Goal: Task Accomplishment & Management: Manage account settings

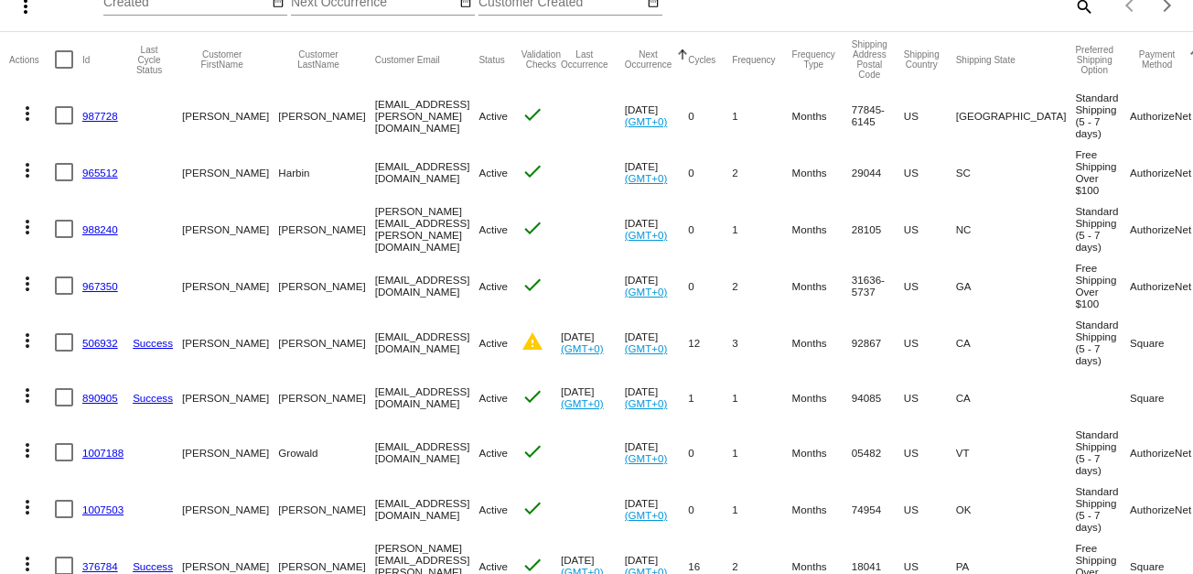
scroll to position [102, 0]
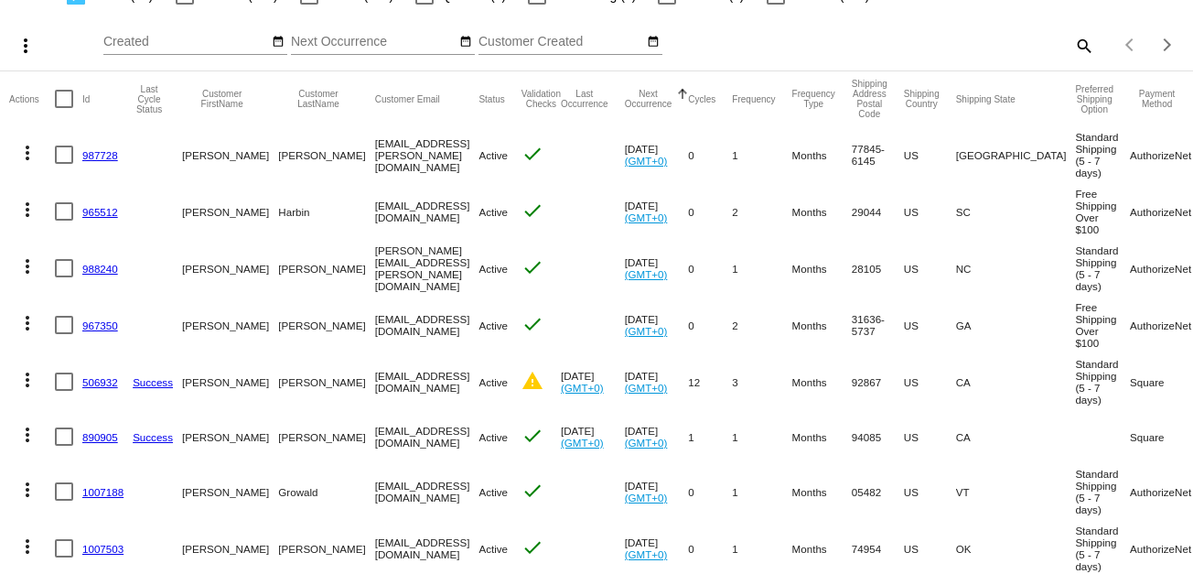
click at [1073, 47] on mat-icon "search" at bounding box center [1084, 45] width 22 height 28
click at [895, 41] on input "Search" at bounding box center [945, 42] width 297 height 15
paste input "[PERSON_NAME][EMAIL_ADDRESS][PERSON_NAME][DOMAIN_NAME]"
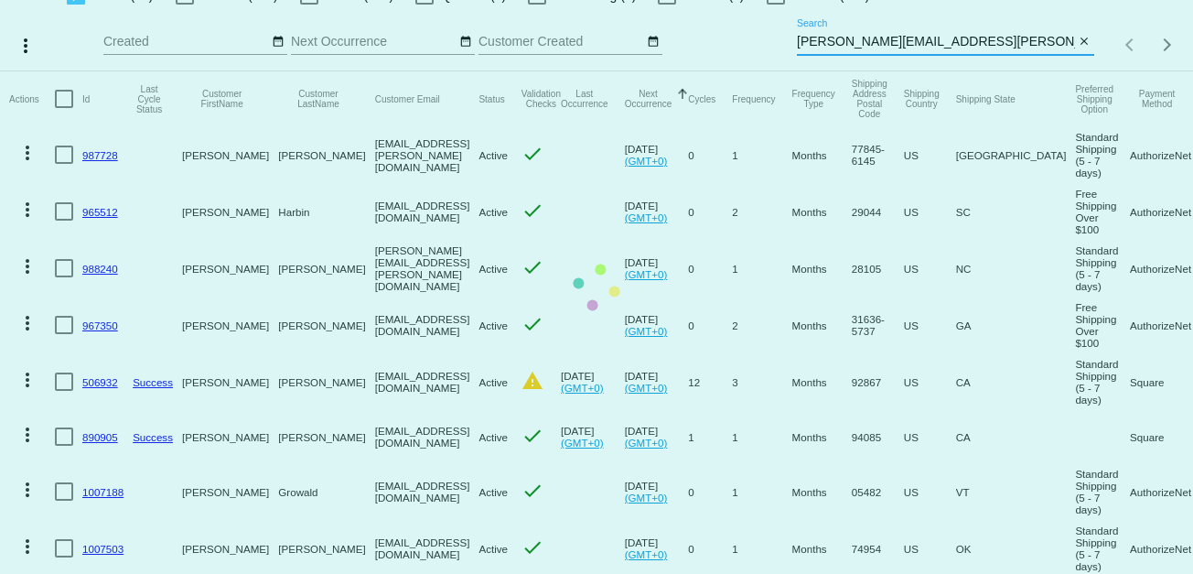
type input "[PERSON_NAME][EMAIL_ADDRESS][PERSON_NAME][DOMAIN_NAME]"
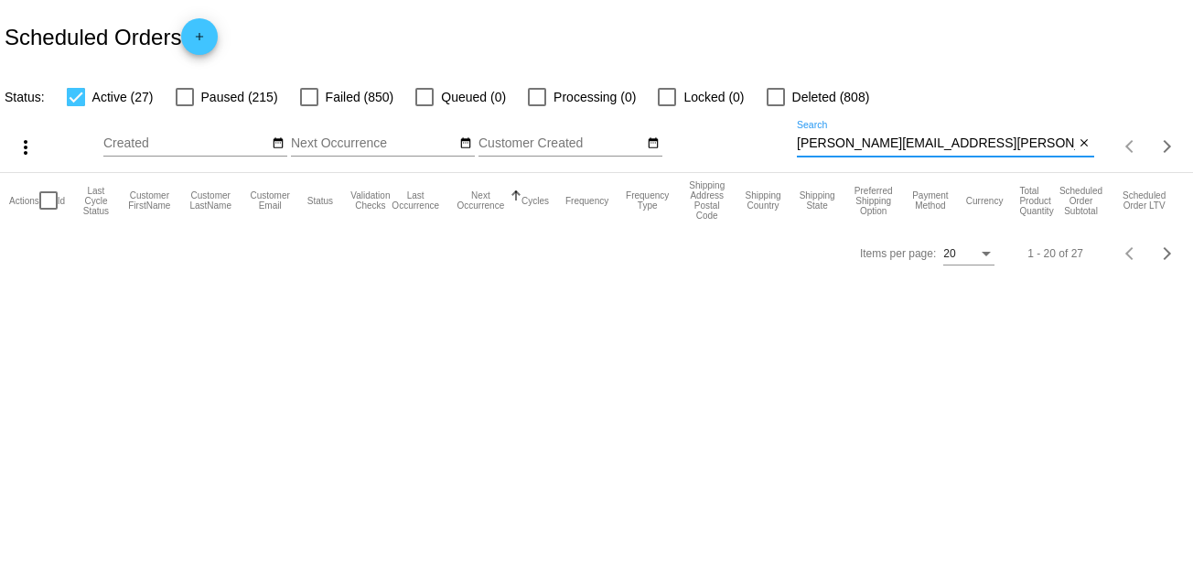
scroll to position [0, 0]
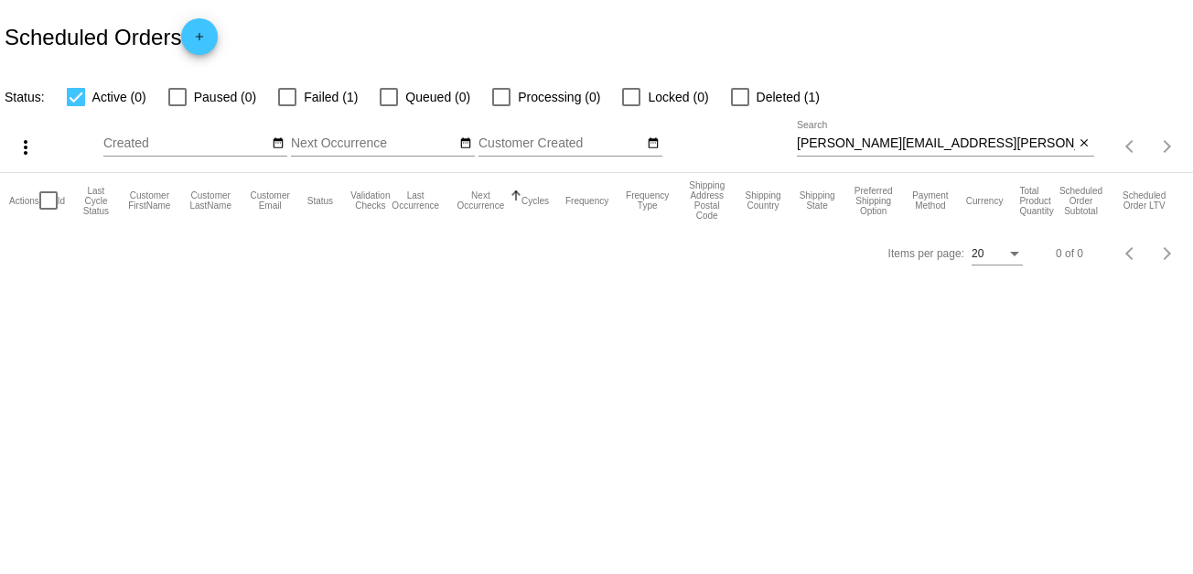
click at [276, 96] on mat-checkbox "Failed (1)" at bounding box center [307, 97] width 102 height 22
click at [294, 95] on div at bounding box center [287, 97] width 18 height 18
click at [287, 106] on input "Failed (1)" at bounding box center [286, 106] width 1 height 1
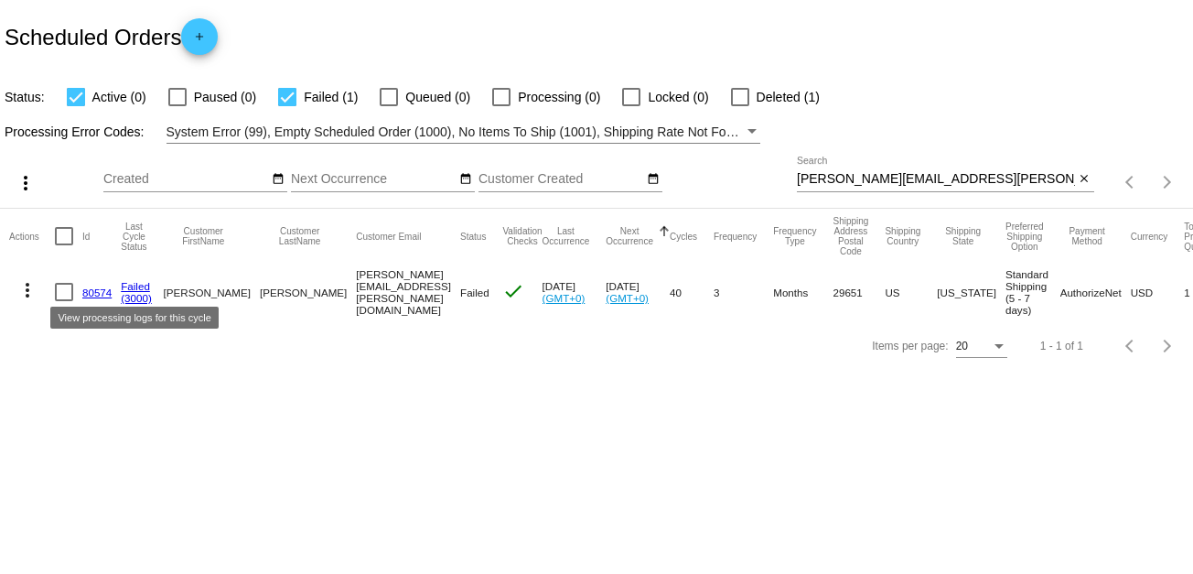
click at [138, 287] on link "Failed" at bounding box center [135, 286] width 29 height 12
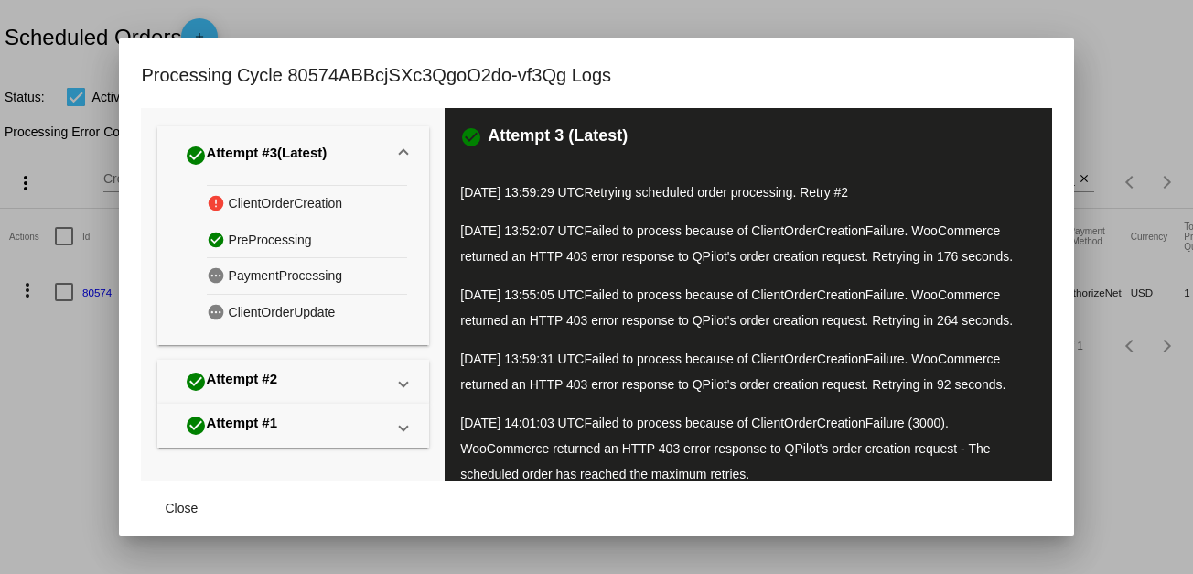
drag, startPoint x: 345, startPoint y: 197, endPoint x: 230, endPoint y: 206, distance: 115.7
click at [230, 206] on div "error ClientOrderCreation" at bounding box center [307, 203] width 200 height 37
click at [230, 207] on span "ClientOrderCreation" at bounding box center [286, 203] width 114 height 28
drag, startPoint x: 228, startPoint y: 204, endPoint x: 346, endPoint y: 197, distance: 118.3
click at [350, 196] on div "error ClientOrderCreation" at bounding box center [307, 203] width 200 height 37
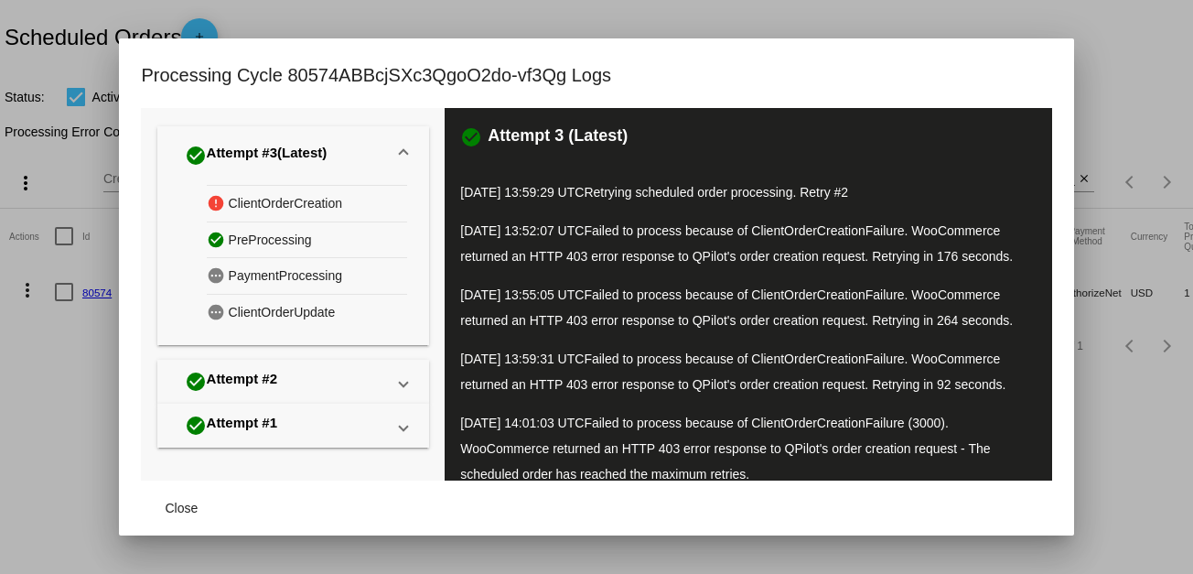
copy span "ClientOrderCreation"
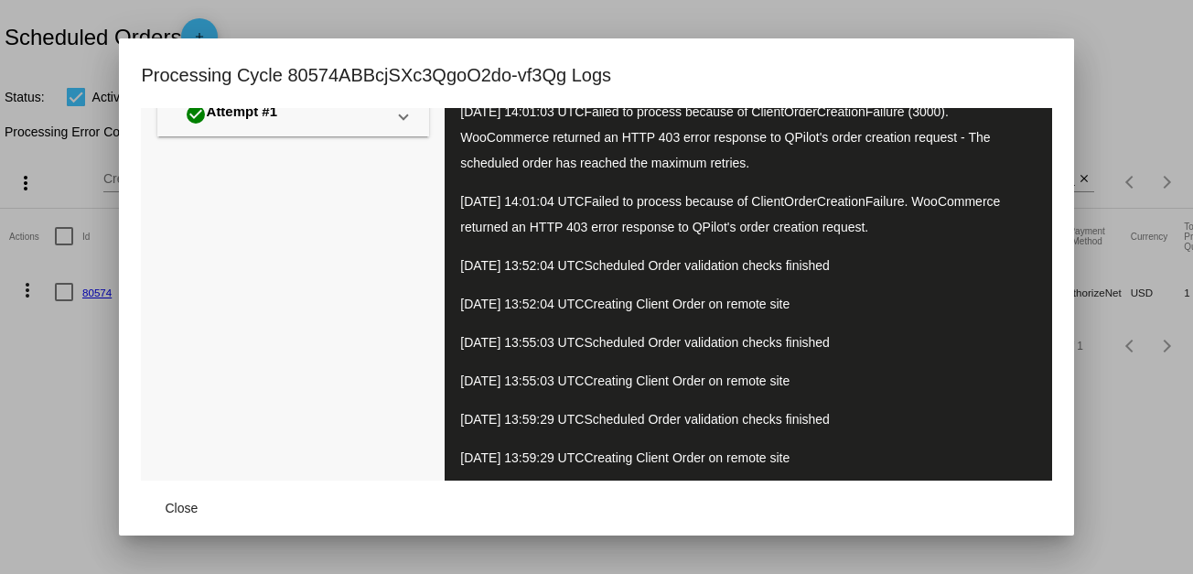
scroll to position [313, 0]
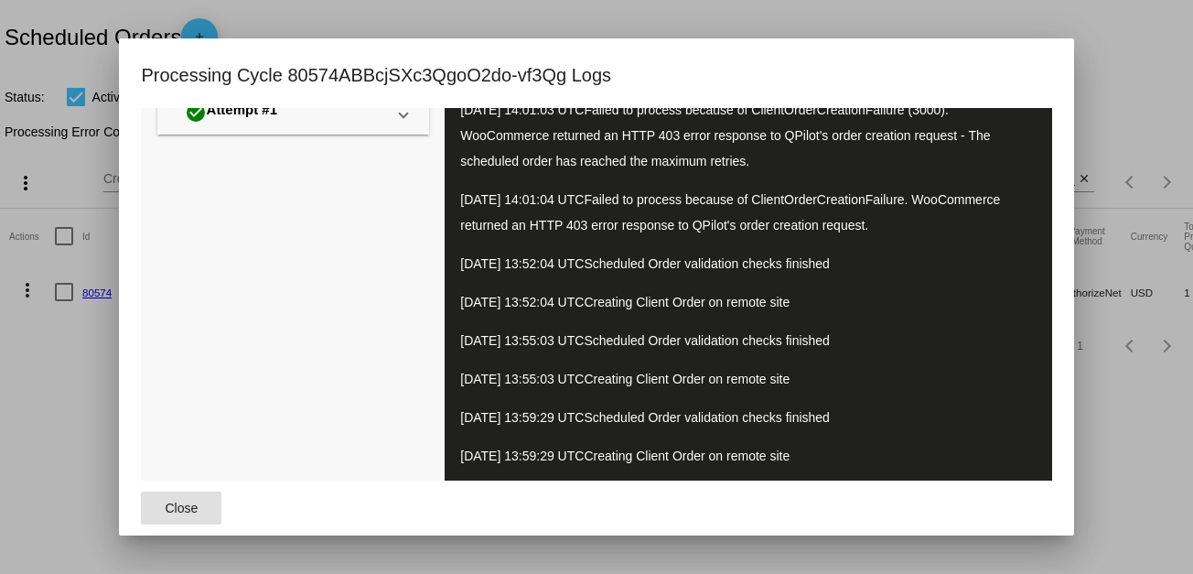
click at [169, 506] on span "Close" at bounding box center [182, 508] width 33 height 15
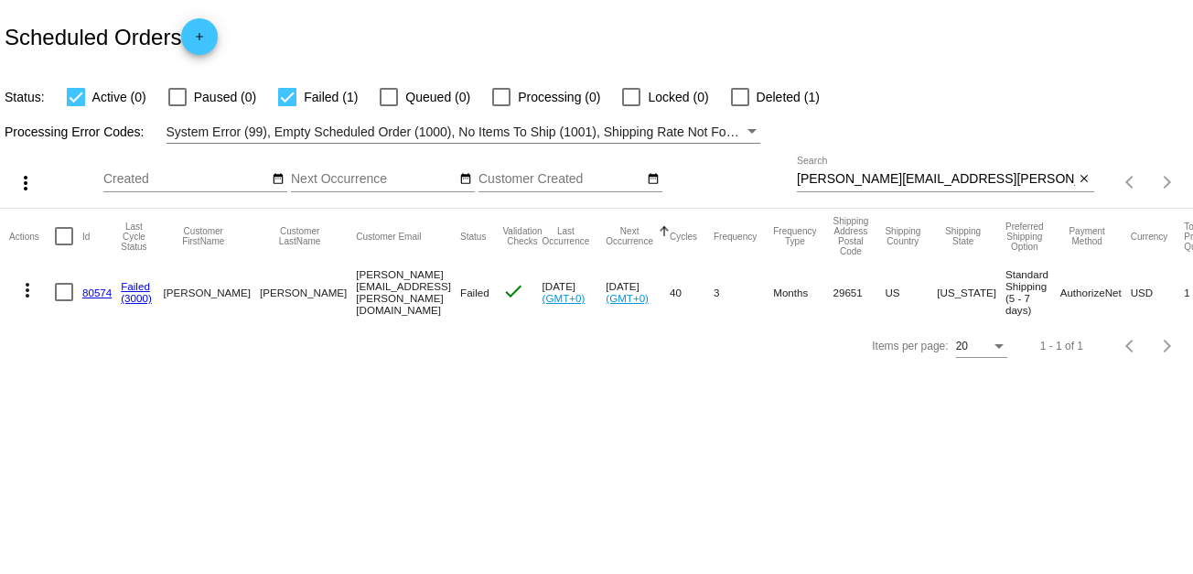
click at [15, 477] on body "Scheduled Orders add Status: Active (0) Paused (0) Failed (1) Queued (0) Proces…" at bounding box center [596, 287] width 1193 height 574
click at [1080, 181] on mat-icon "close" at bounding box center [1084, 179] width 13 height 15
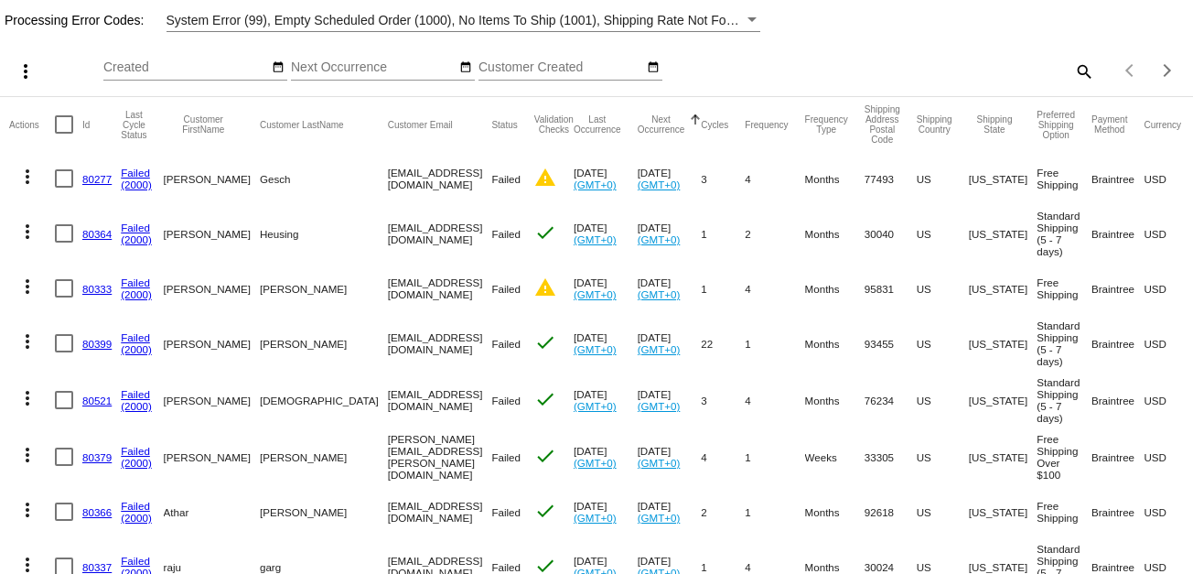
scroll to position [0, 0]
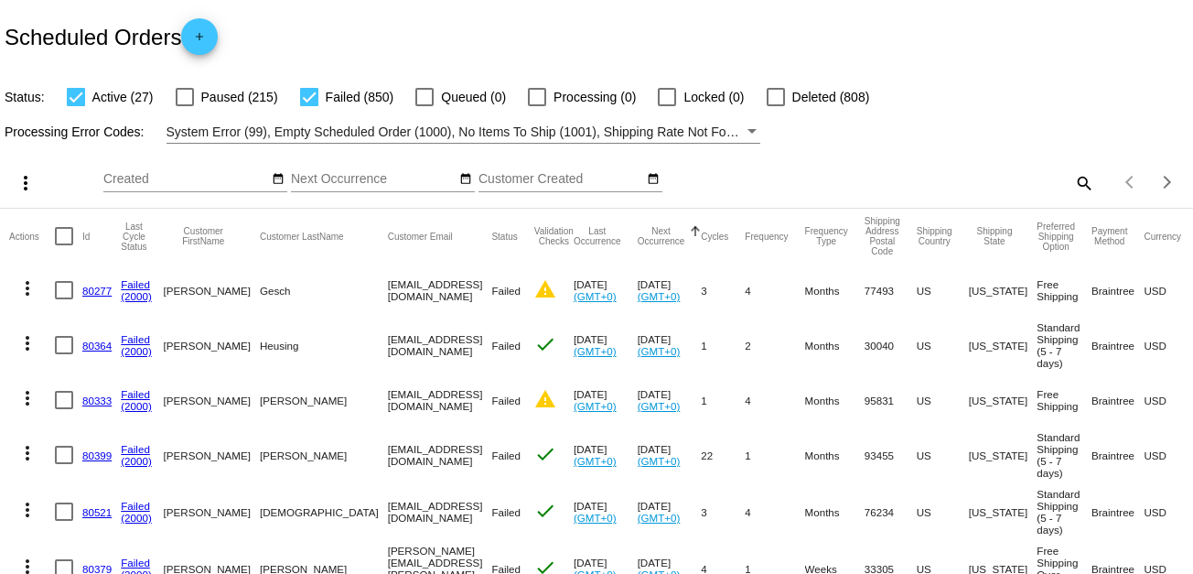
click at [311, 96] on div at bounding box center [309, 97] width 18 height 18
click at [309, 106] on input "Failed (850)" at bounding box center [308, 106] width 1 height 1
checkbox input "false"
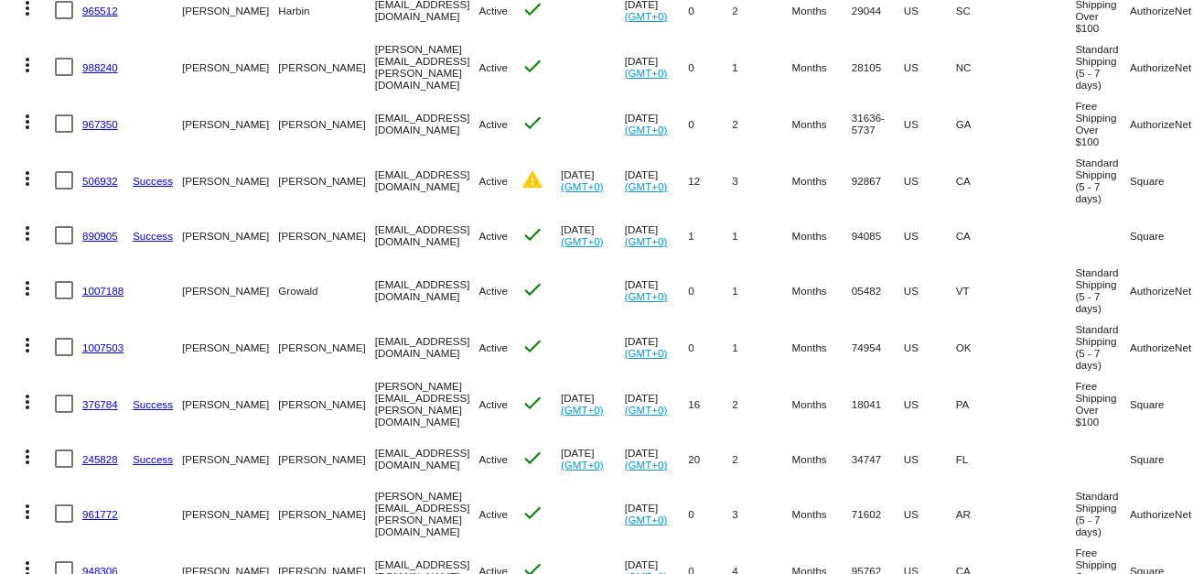
scroll to position [305, 0]
click at [27, 188] on mat-icon "more_vert" at bounding box center [27, 177] width 22 height 22
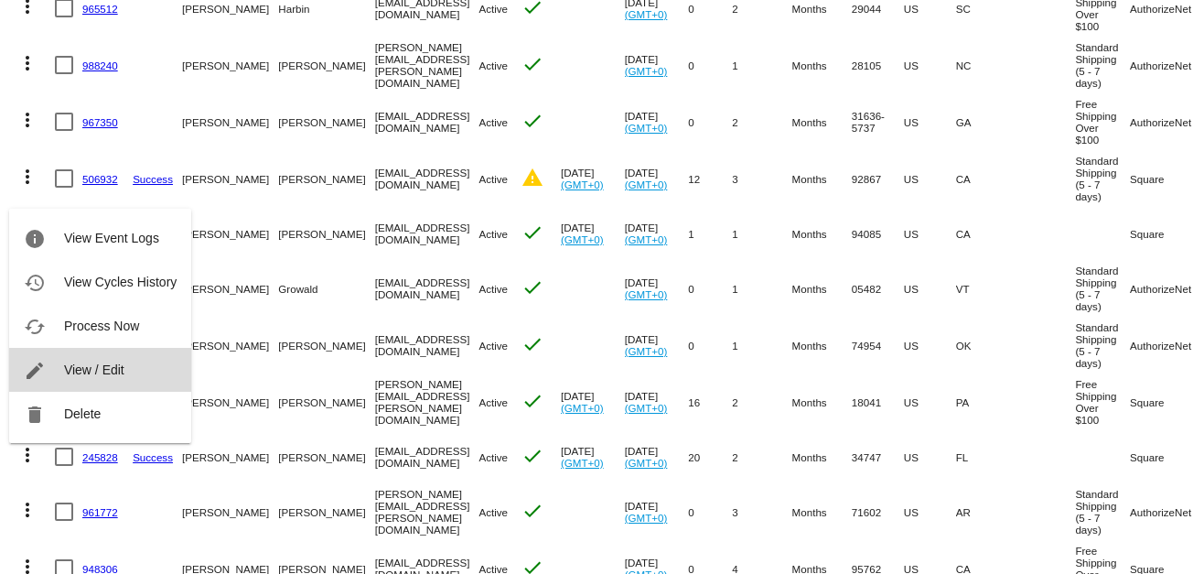
click at [106, 366] on span "View / Edit" at bounding box center [94, 369] width 60 height 15
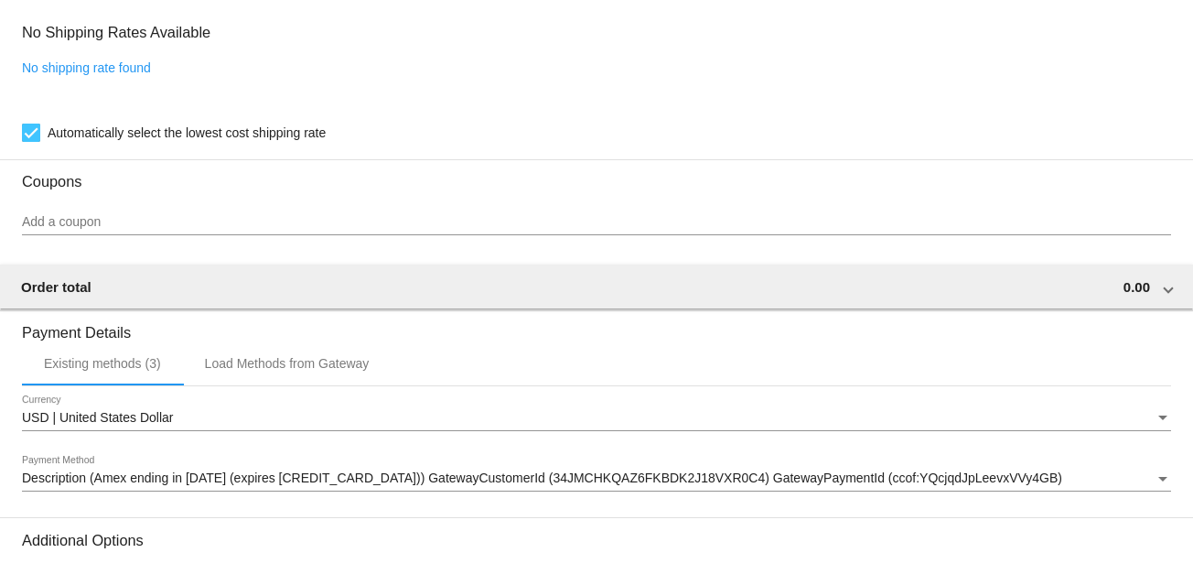
scroll to position [1531, 0]
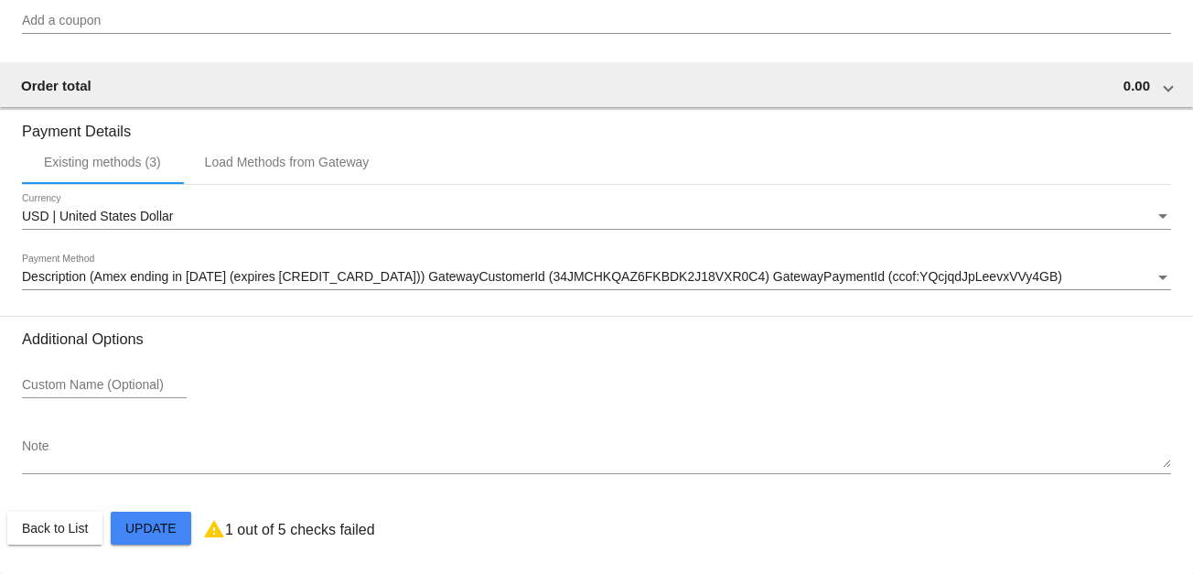
click at [1159, 276] on div "Payment Method" at bounding box center [1163, 277] width 9 height 5
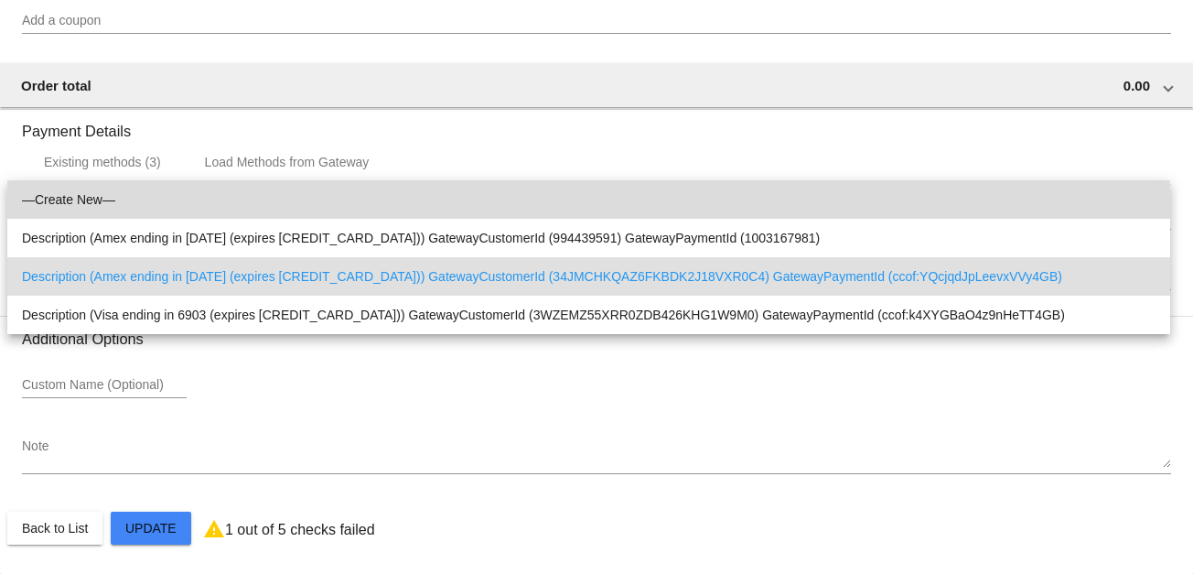
click at [59, 207] on span "—Create New—" at bounding box center [589, 199] width 1134 height 38
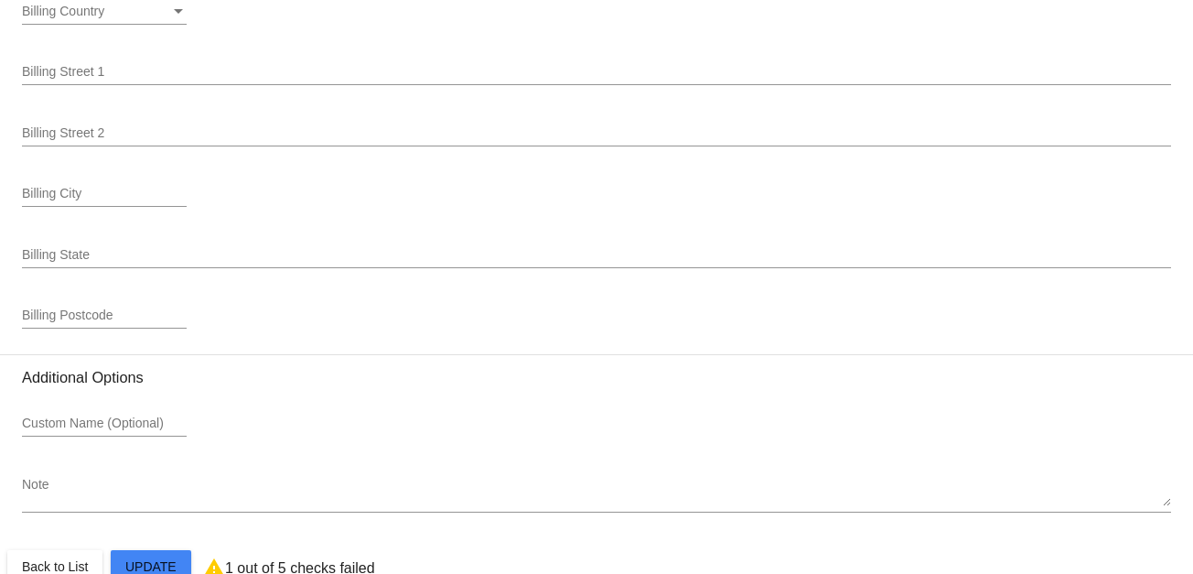
scroll to position [2262, 0]
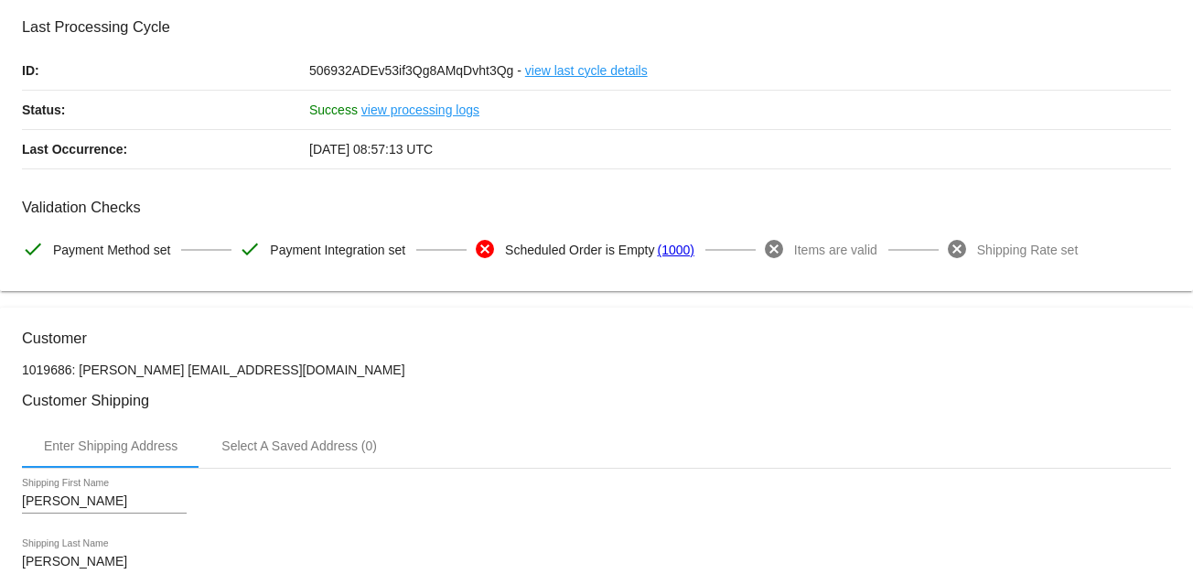
scroll to position [0, 0]
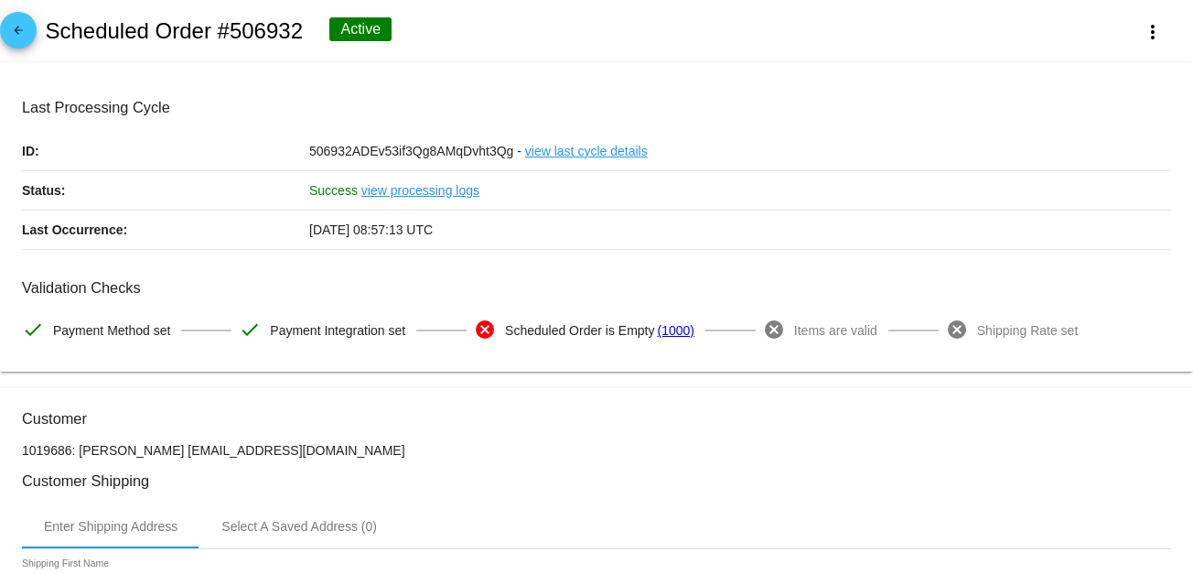
click at [13, 31] on mat-icon "arrow_back" at bounding box center [18, 35] width 22 height 22
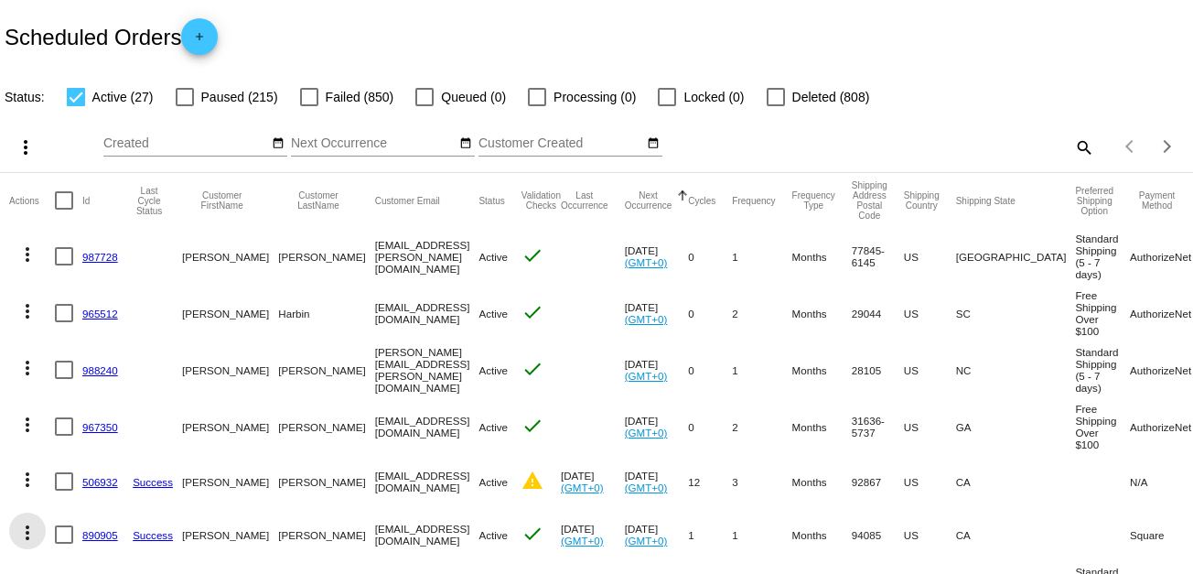
drag, startPoint x: 29, startPoint y: 552, endPoint x: 19, endPoint y: 555, distance: 10.4
click at [18, 544] on mat-icon "more_vert" at bounding box center [27, 533] width 22 height 22
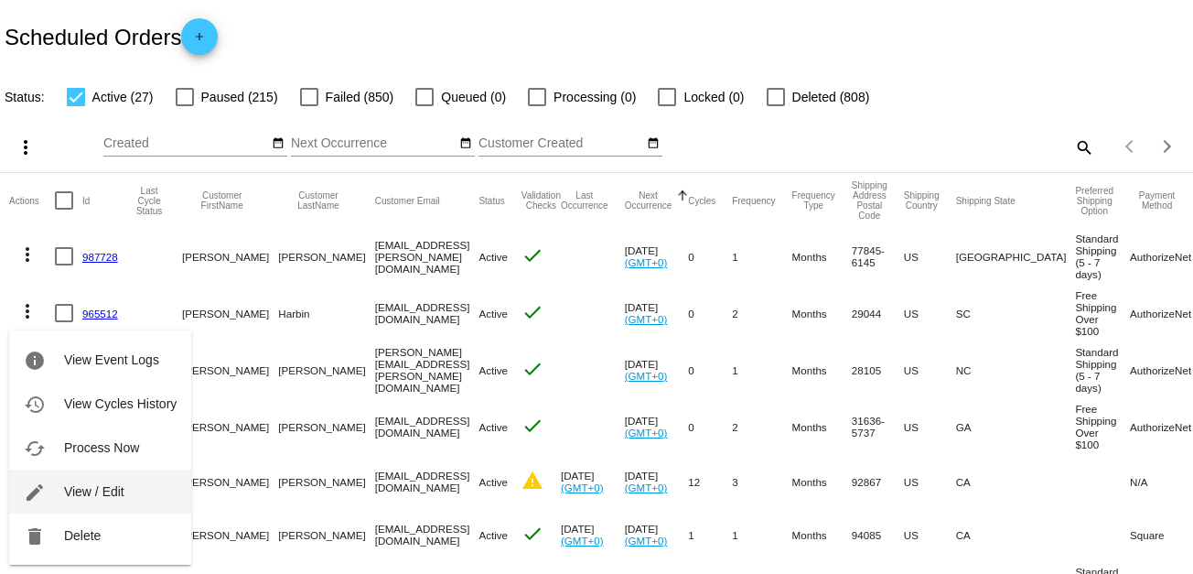
click at [86, 487] on span "View / Edit" at bounding box center [94, 491] width 60 height 15
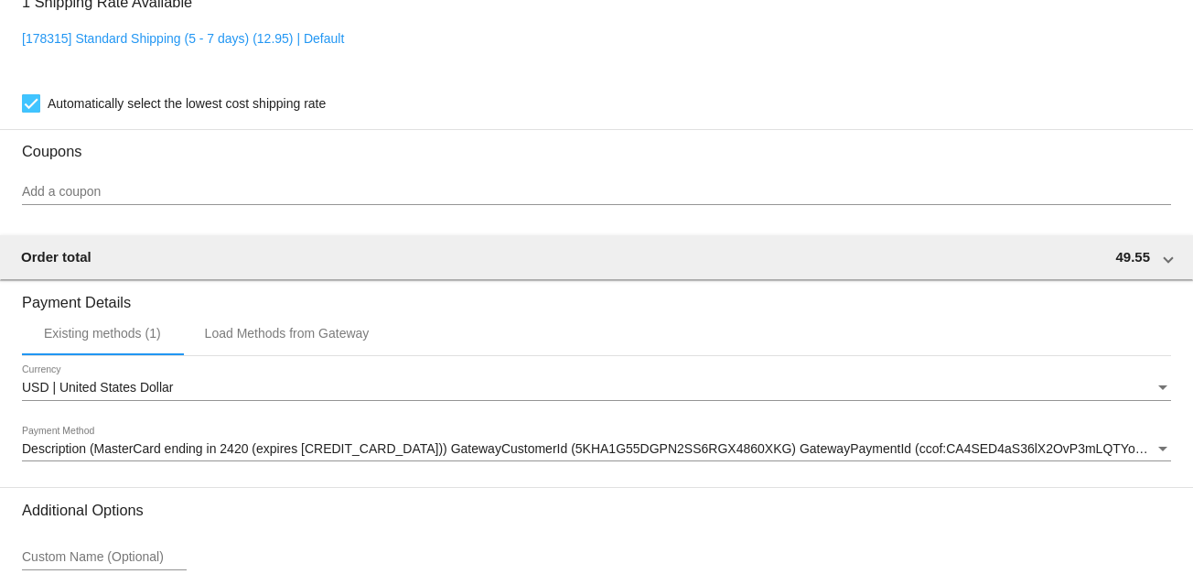
scroll to position [1626, 0]
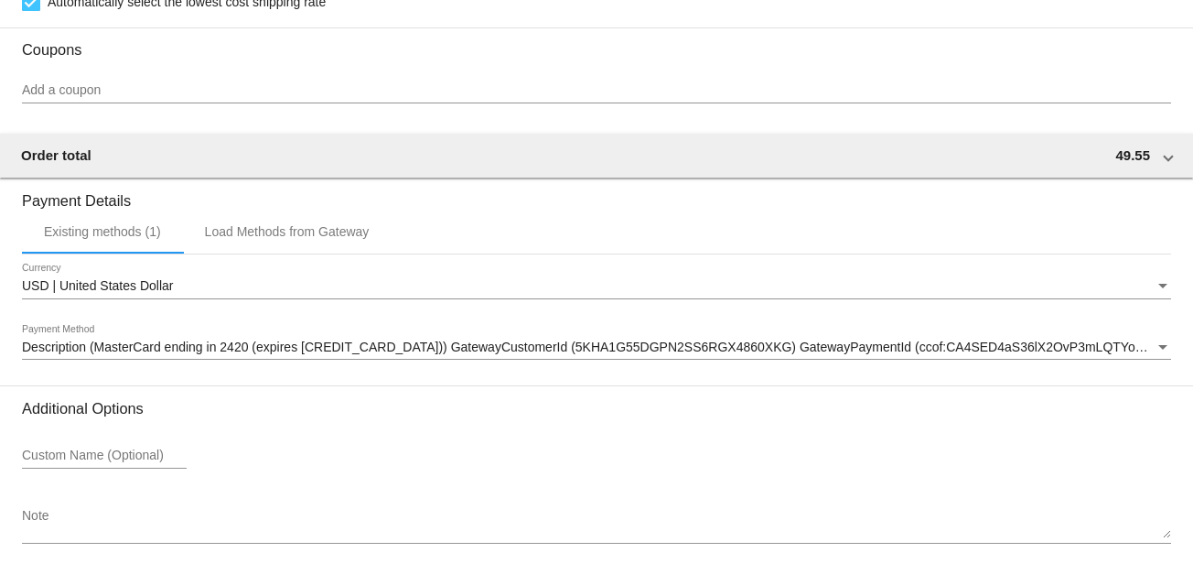
click at [1159, 350] on div "Payment Method" at bounding box center [1163, 347] width 9 height 5
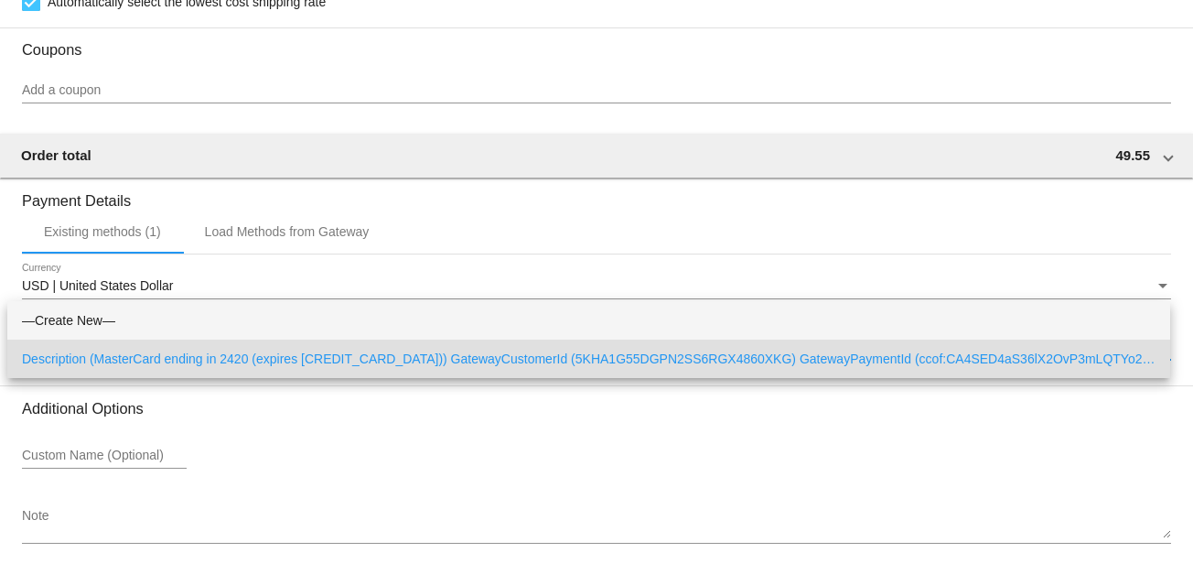
click at [39, 327] on span "—Create New—" at bounding box center [589, 320] width 1134 height 38
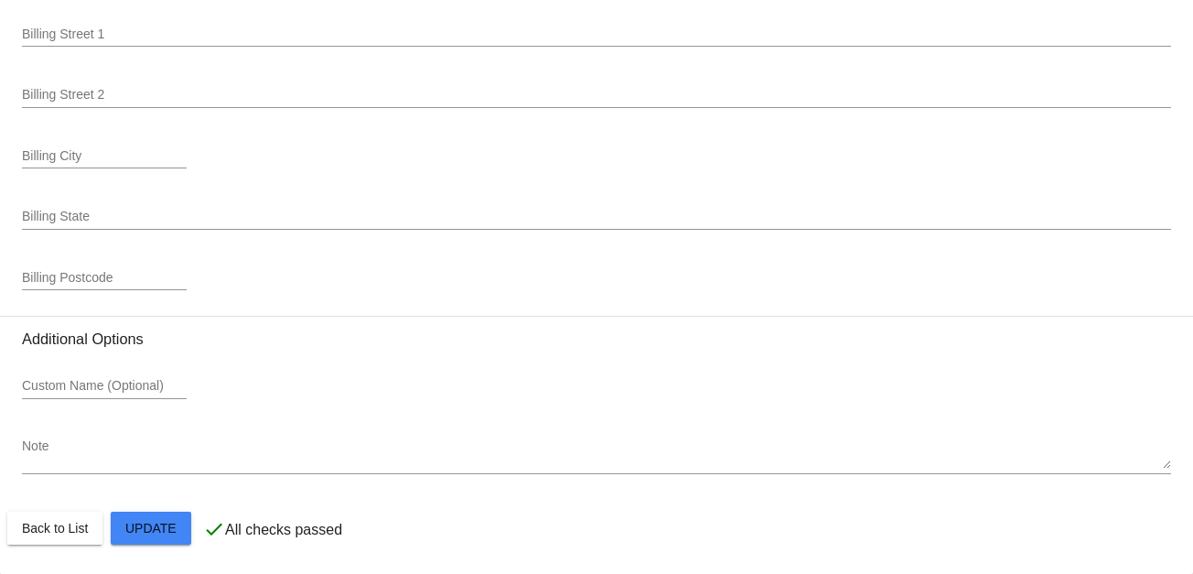
scroll to position [2441, 0]
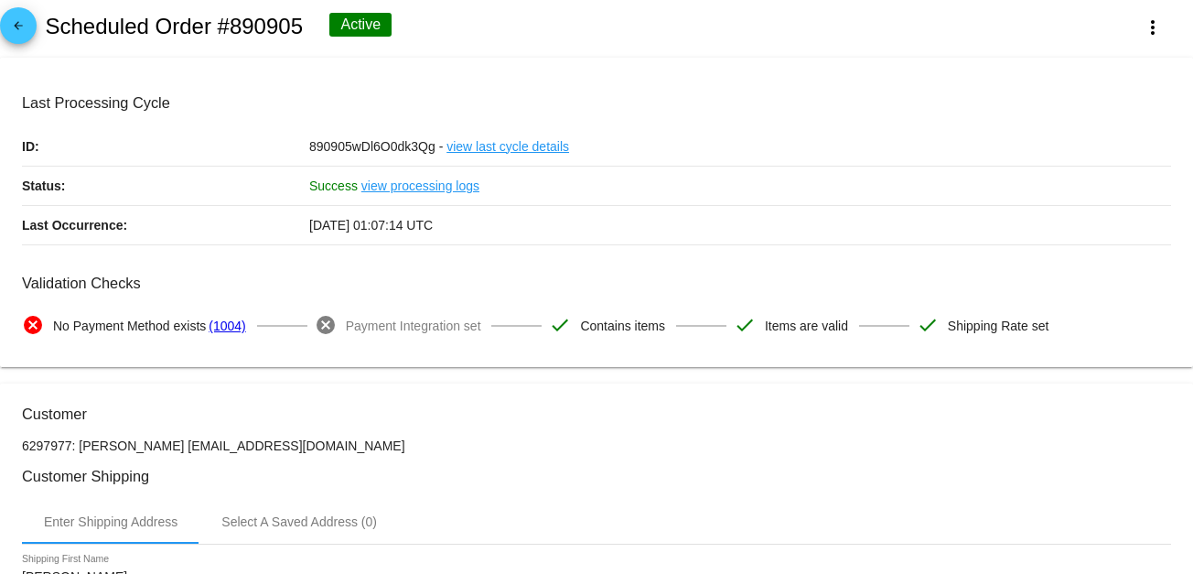
scroll to position [0, 0]
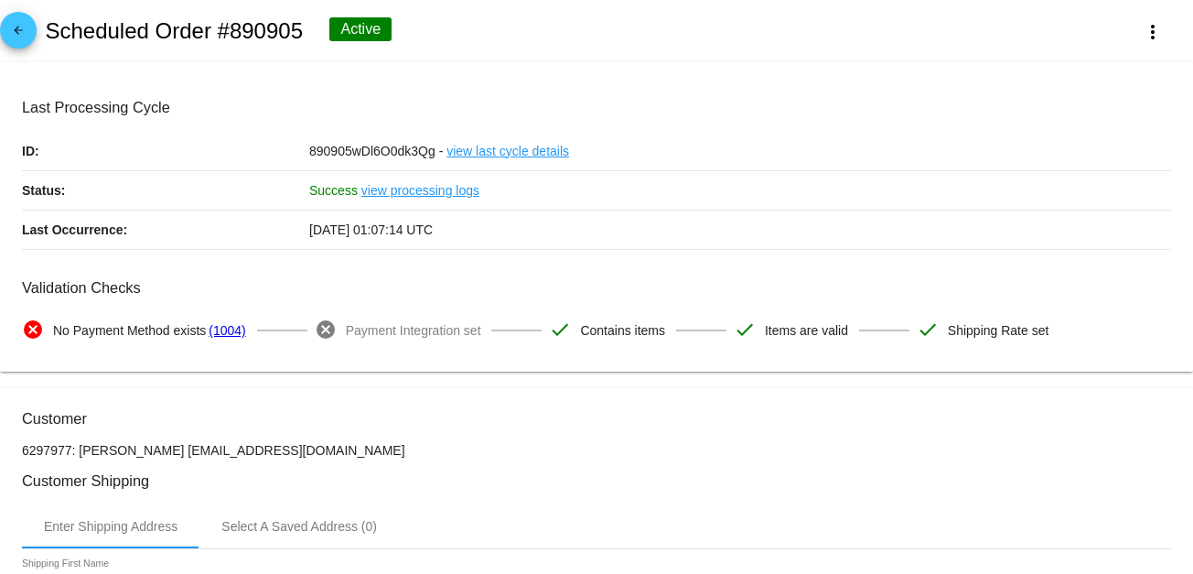
click at [16, 31] on mat-icon "arrow_back" at bounding box center [18, 35] width 22 height 22
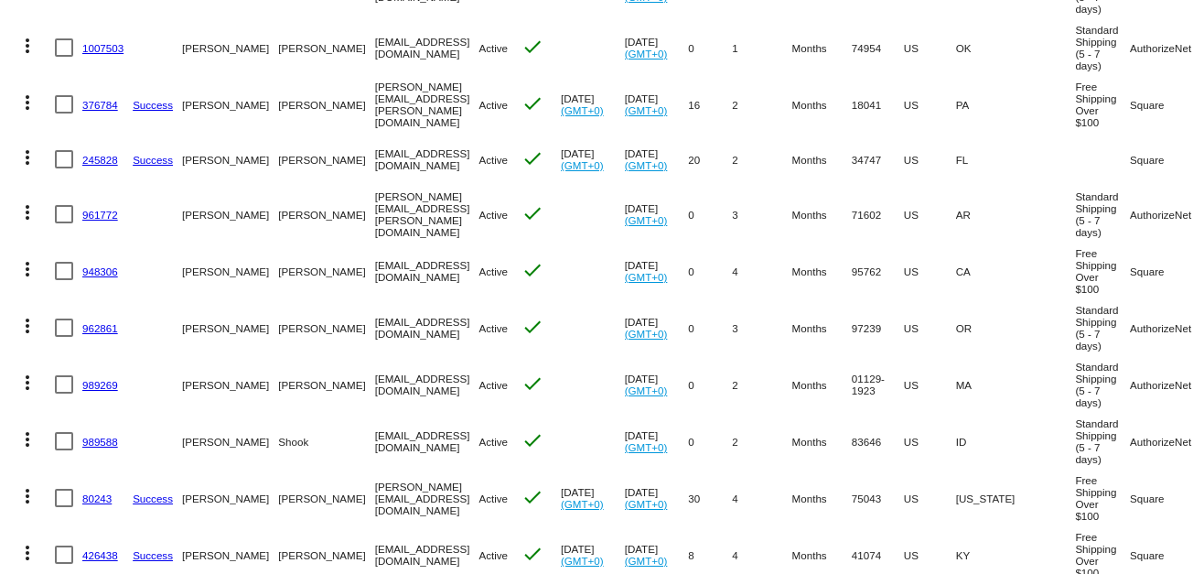
scroll to position [609, 0]
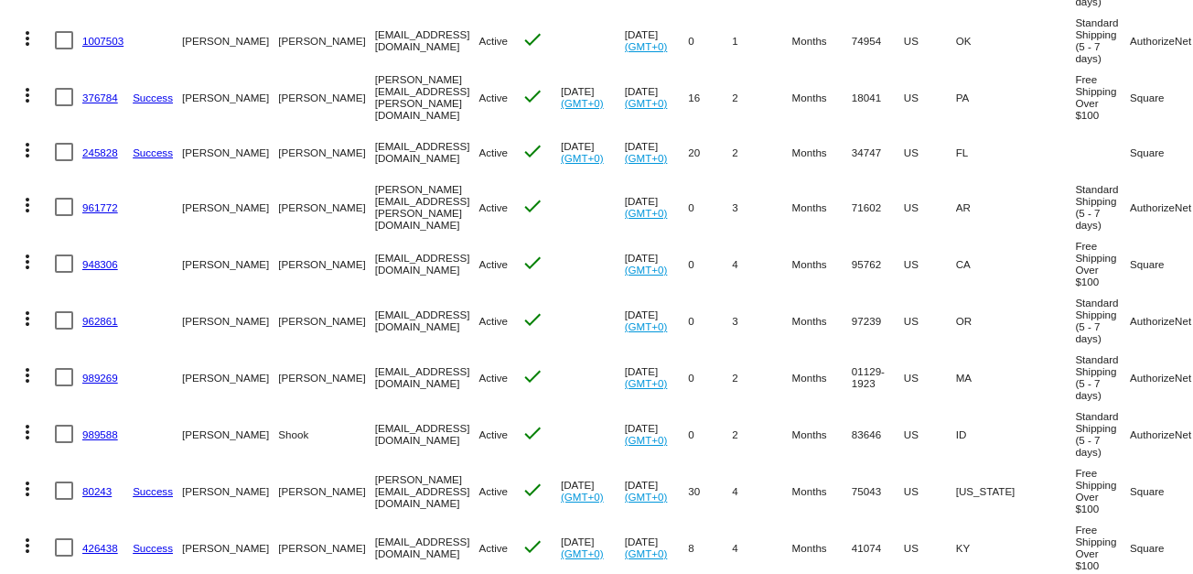
drag, startPoint x: 28, startPoint y: 117, endPoint x: 24, endPoint y: 125, distance: 9.4
click at [24, 106] on mat-icon "more_vert" at bounding box center [27, 95] width 22 height 22
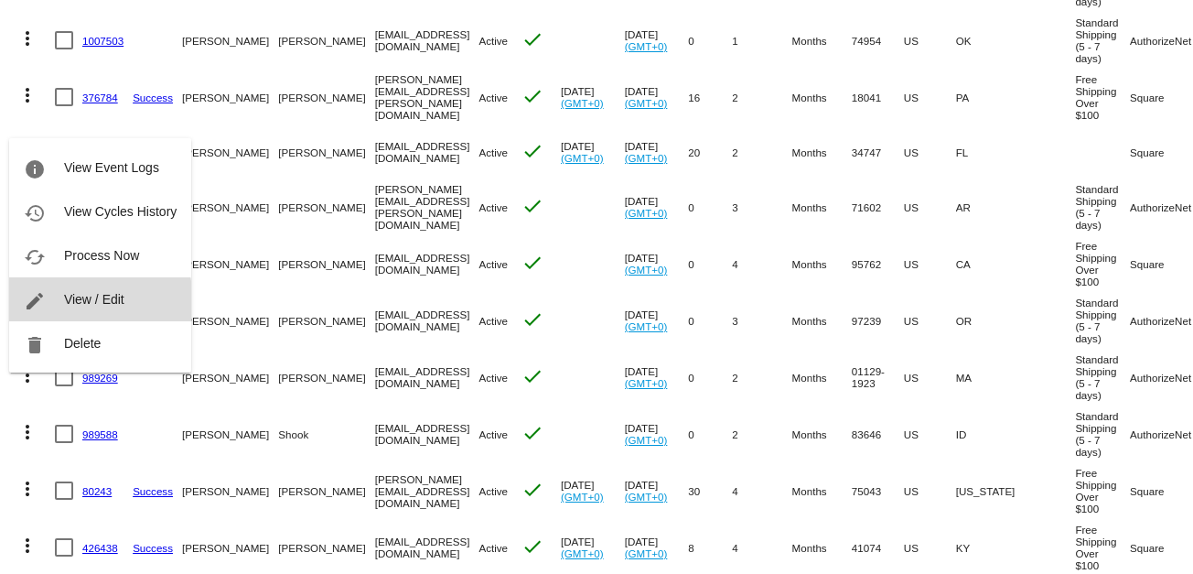
click at [73, 302] on span "View / Edit" at bounding box center [94, 299] width 60 height 15
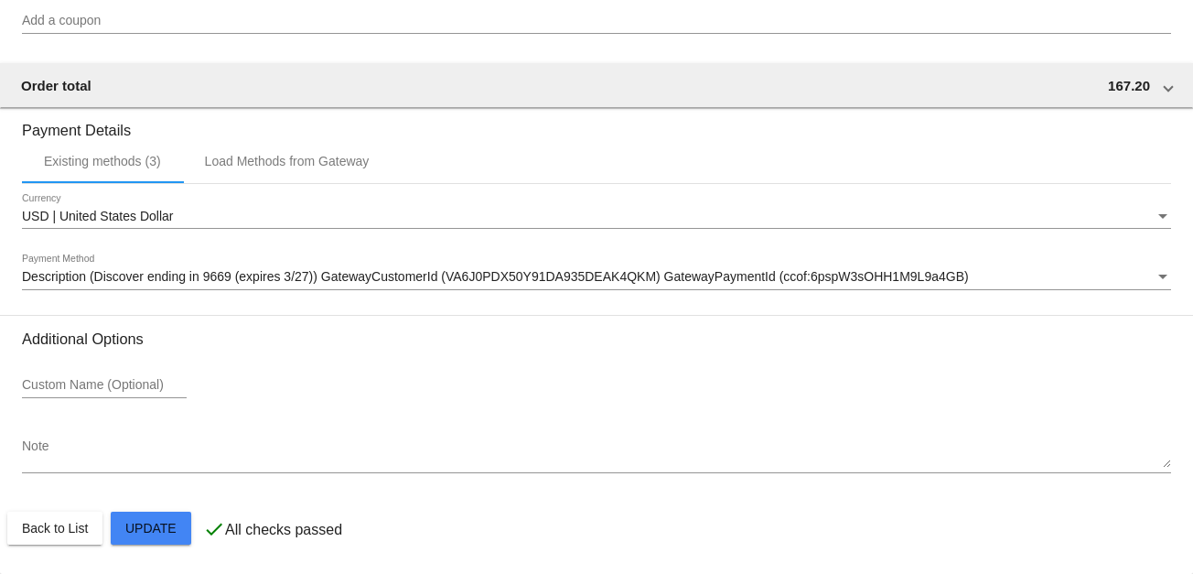
scroll to position [1864, 0]
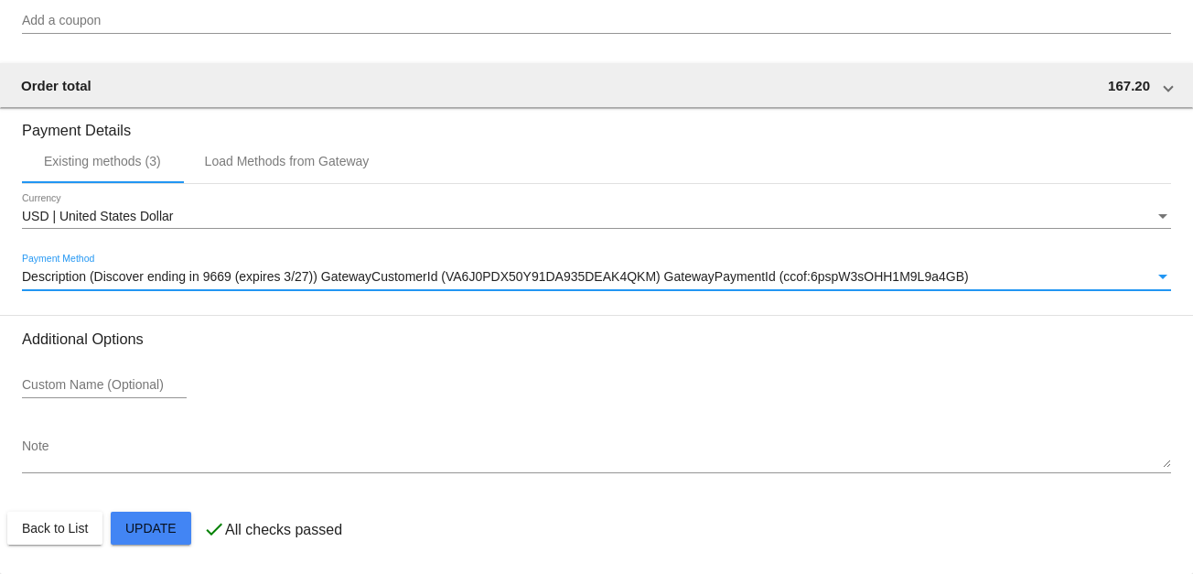
click at [1155, 270] on div "Payment Method" at bounding box center [1163, 277] width 16 height 15
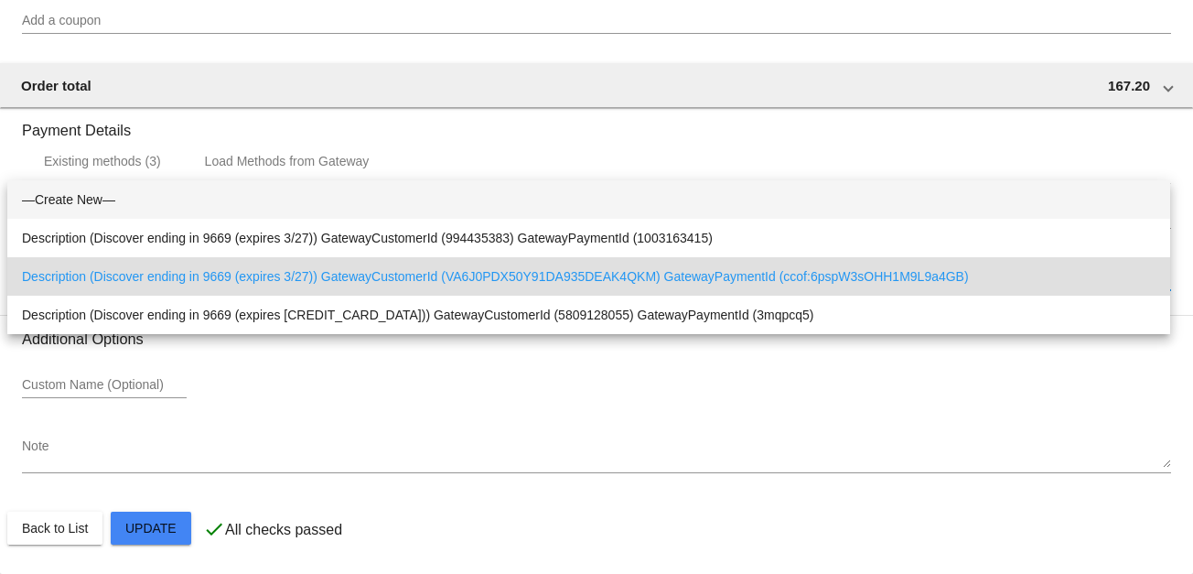
click at [93, 188] on span "—Create New—" at bounding box center [589, 199] width 1134 height 38
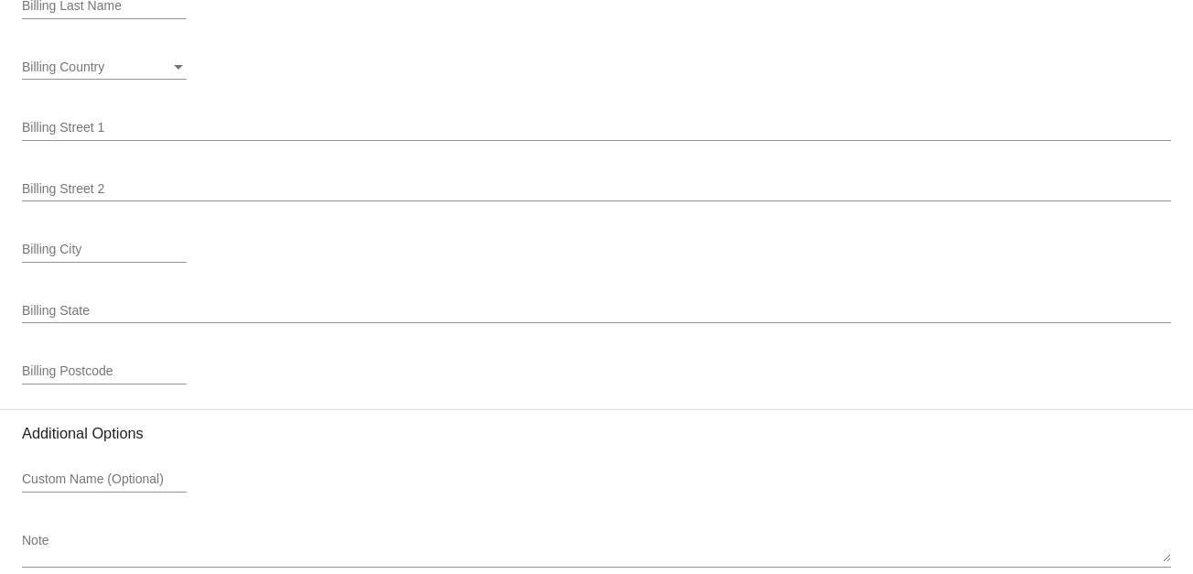
scroll to position [2596, 0]
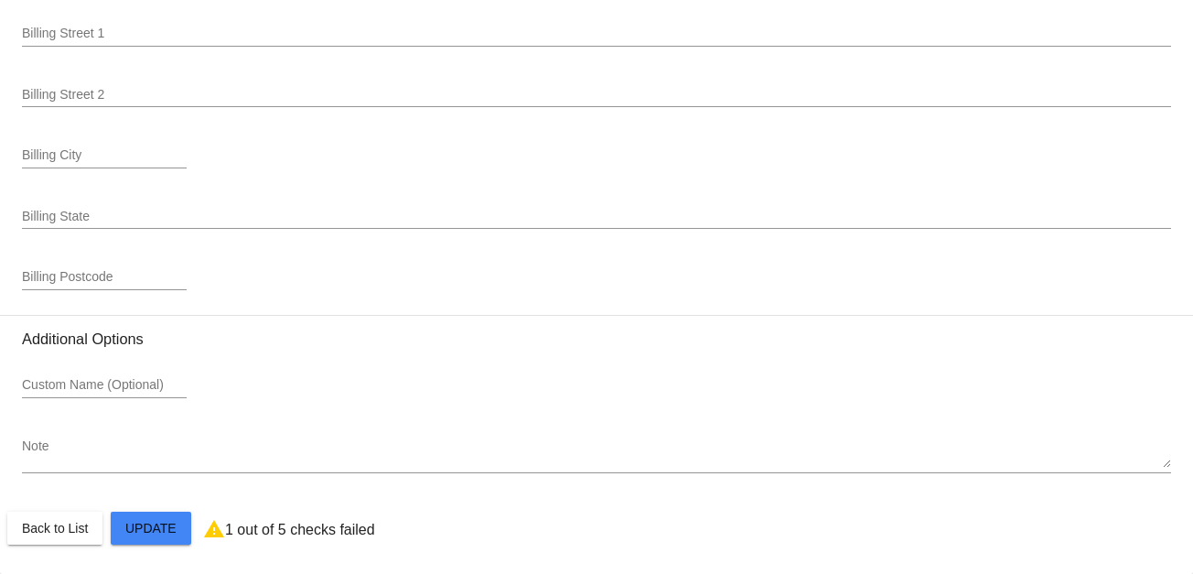
click at [708, 546] on mat-card-actions "Back to List Update" at bounding box center [596, 528] width 1179 height 48
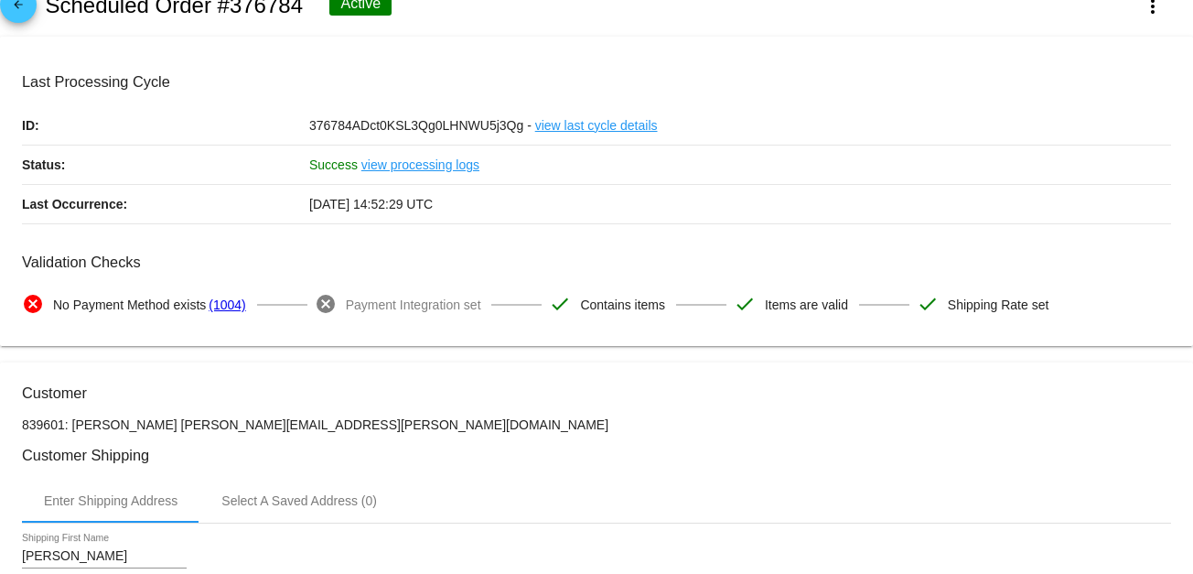
scroll to position [0, 0]
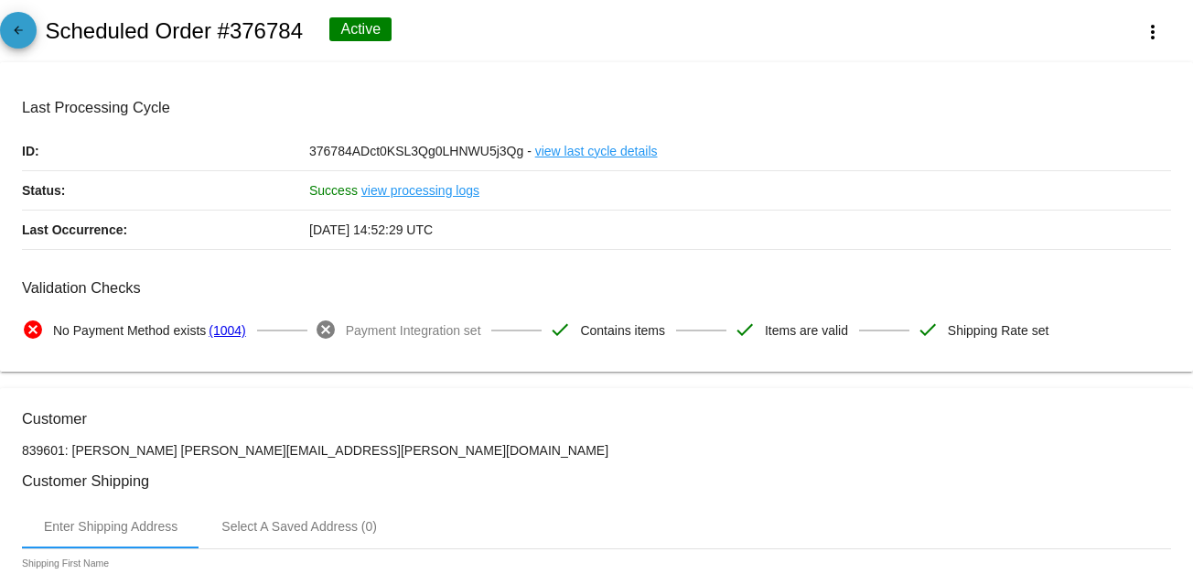
click at [18, 31] on mat-icon "arrow_back" at bounding box center [18, 35] width 22 height 22
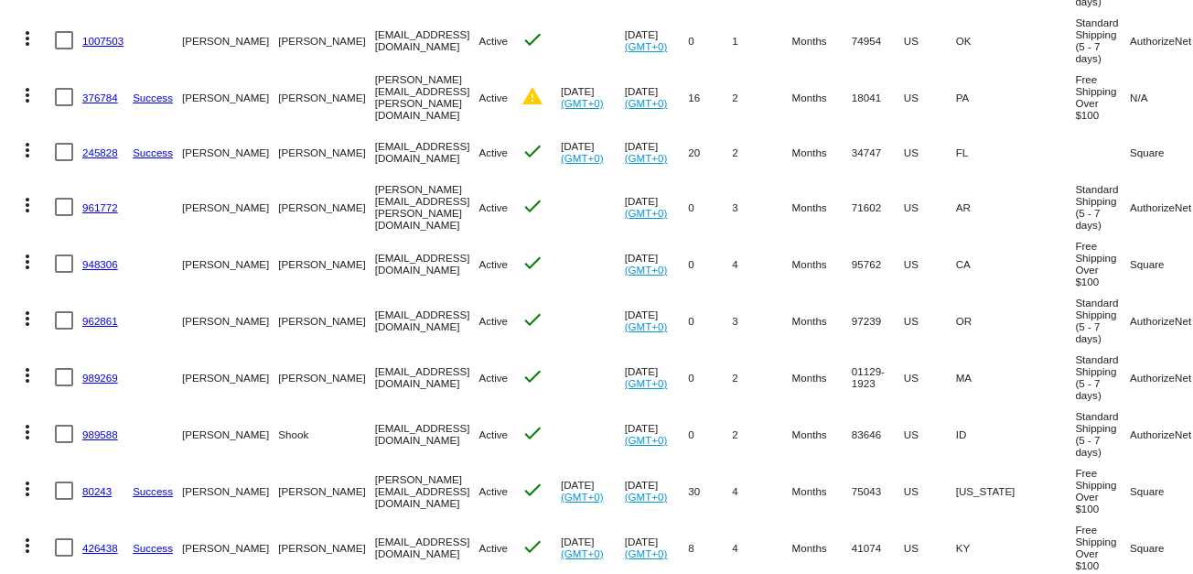
scroll to position [711, 0]
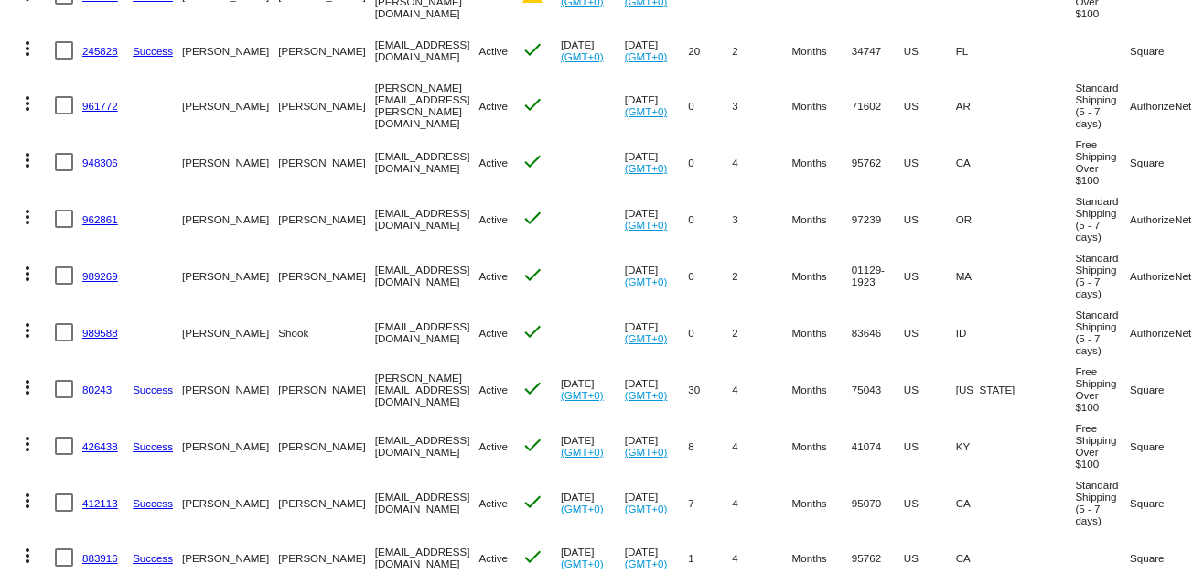
click at [25, 171] on mat-icon "more_vert" at bounding box center [27, 160] width 22 height 22
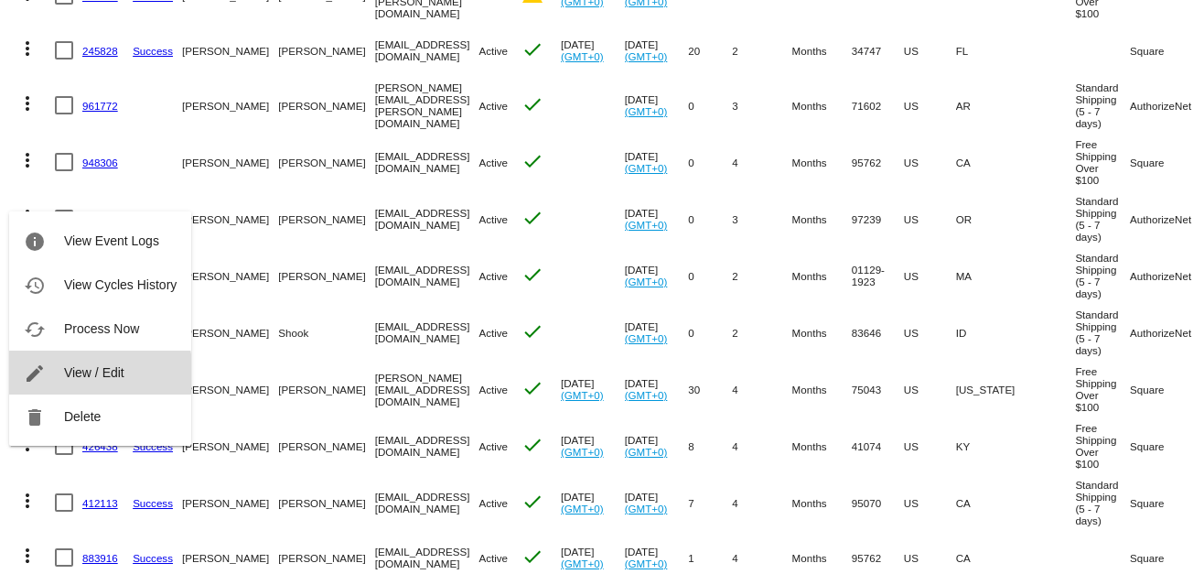
click at [92, 372] on span "View / Edit" at bounding box center [94, 372] width 60 height 15
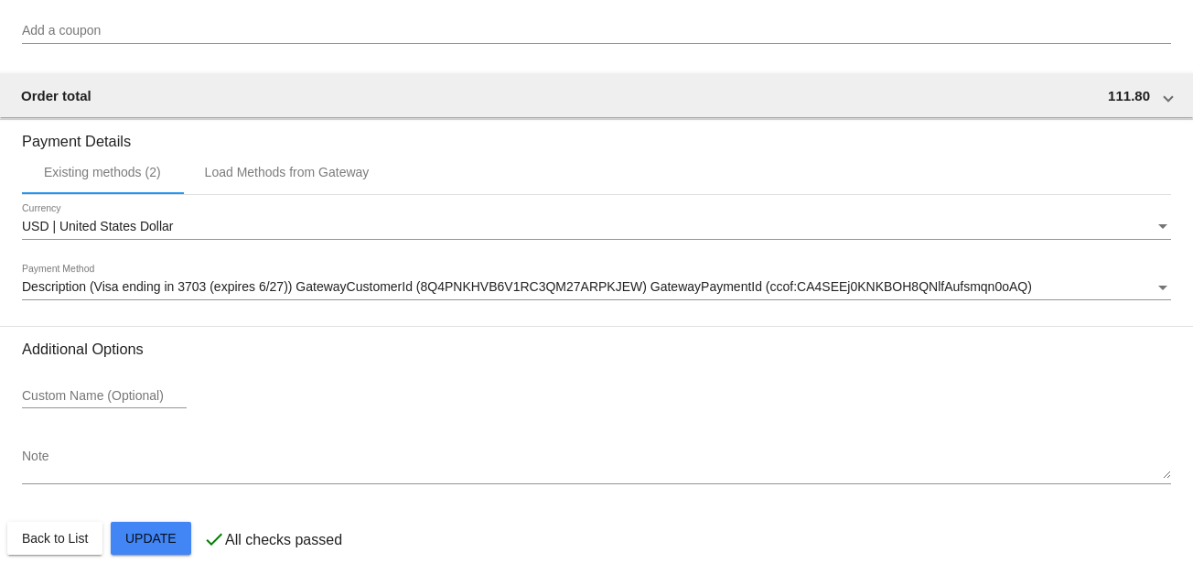
scroll to position [1492, 0]
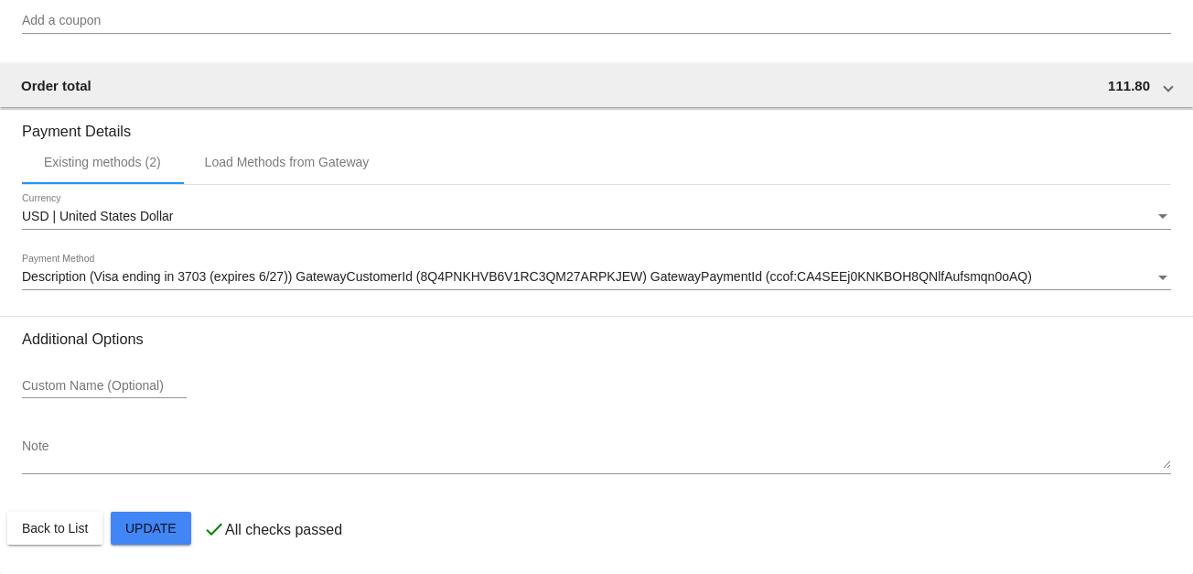
click at [1155, 275] on div "Payment Method" at bounding box center [1163, 277] width 16 height 15
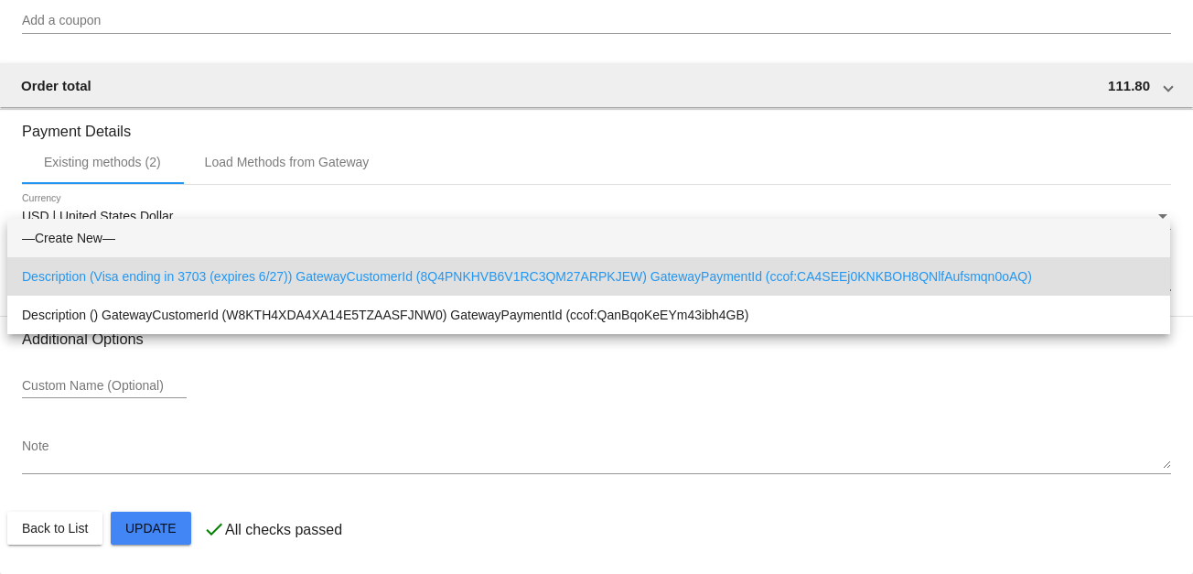
click at [93, 241] on span "—Create New—" at bounding box center [589, 238] width 1134 height 38
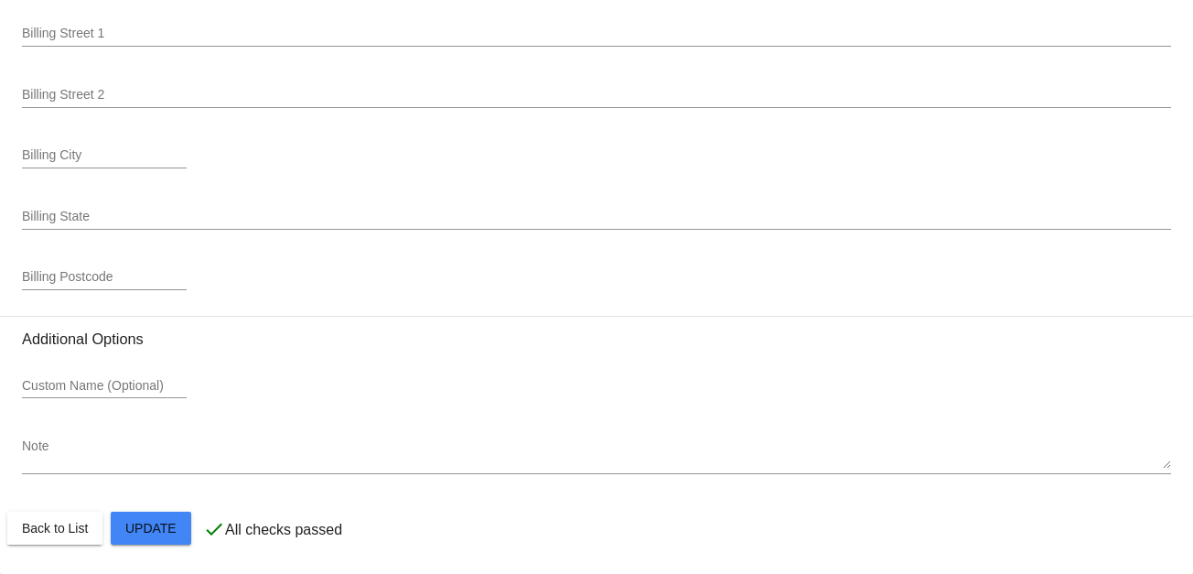
scroll to position [2223, 0]
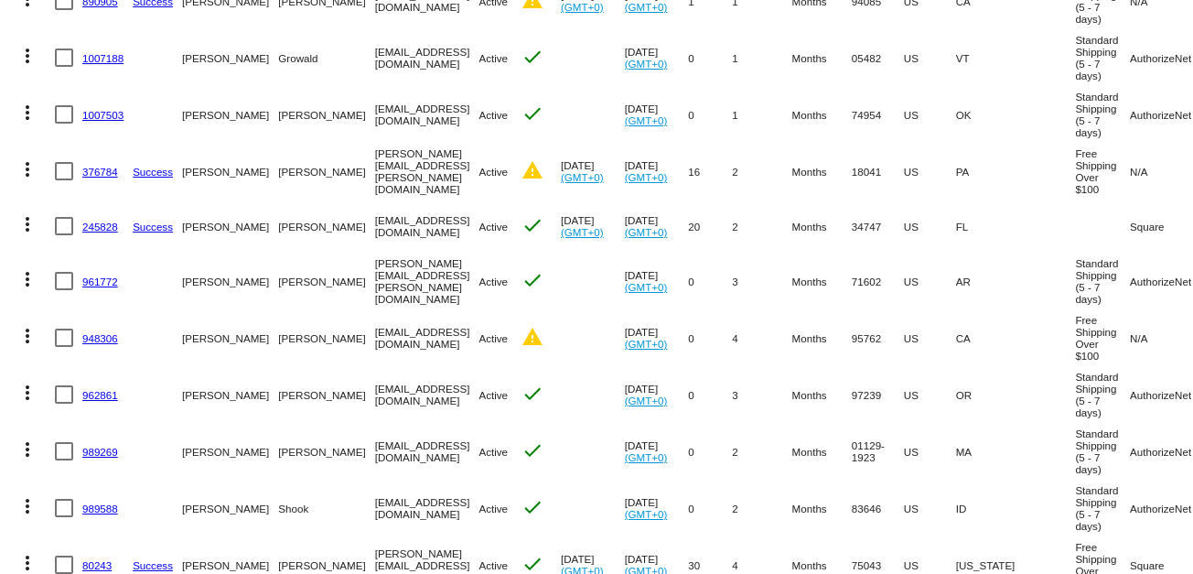
scroll to position [508, 0]
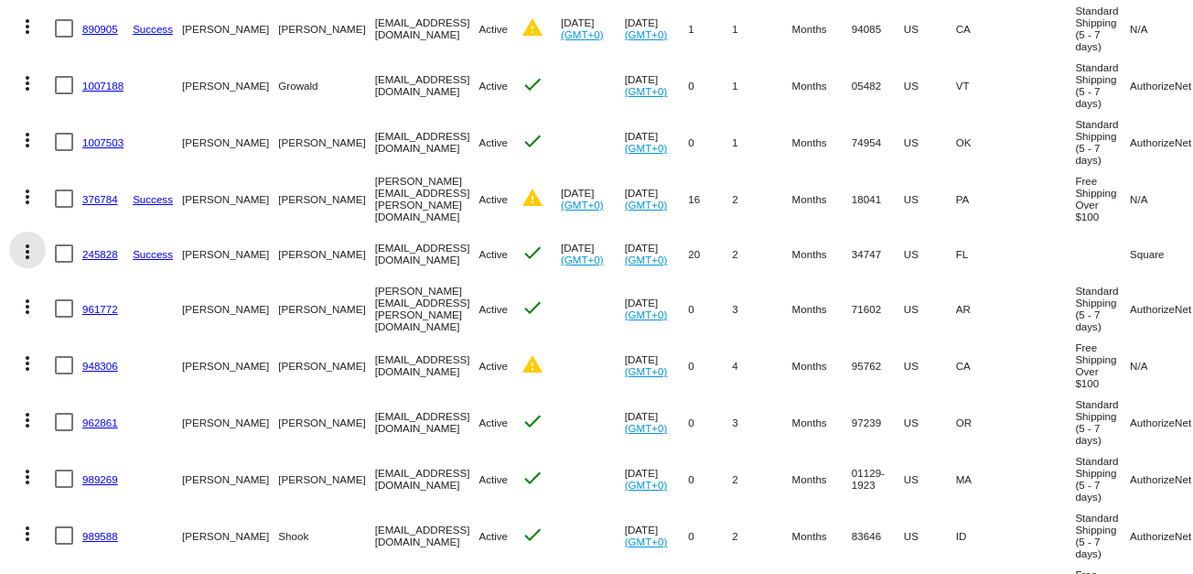
click at [26, 263] on mat-icon "more_vert" at bounding box center [27, 252] width 22 height 22
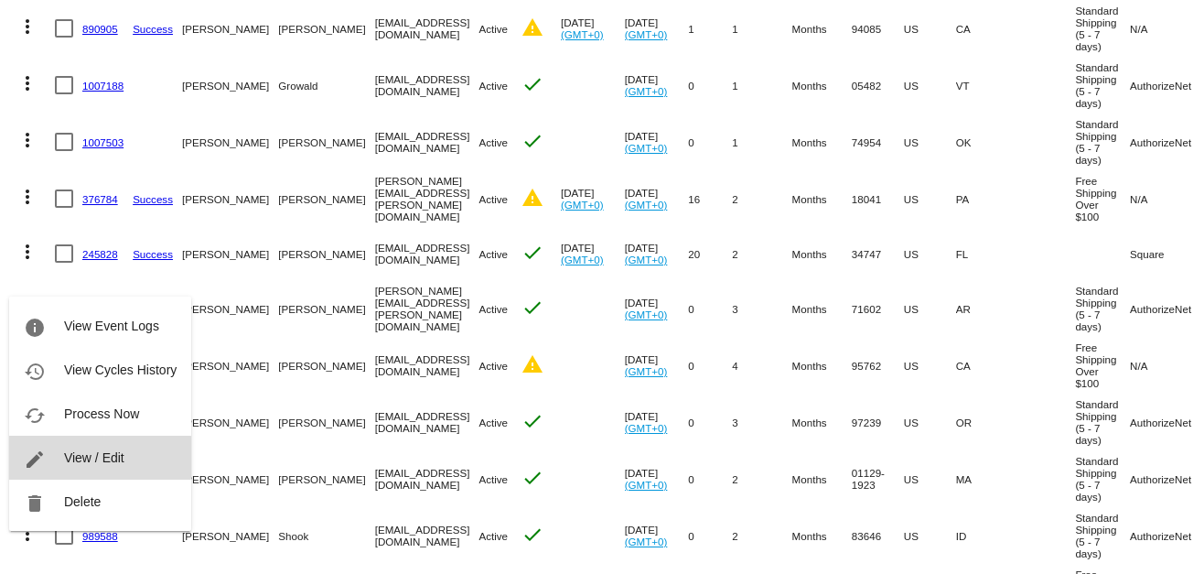
click at [81, 456] on span "View / Edit" at bounding box center [94, 457] width 60 height 15
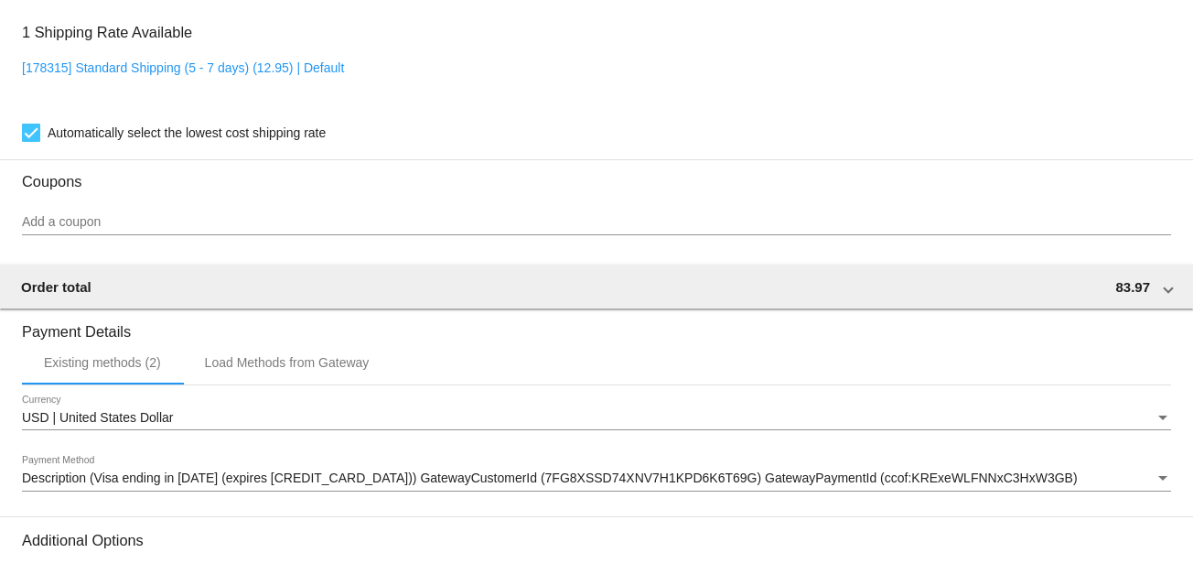
scroll to position [1525, 0]
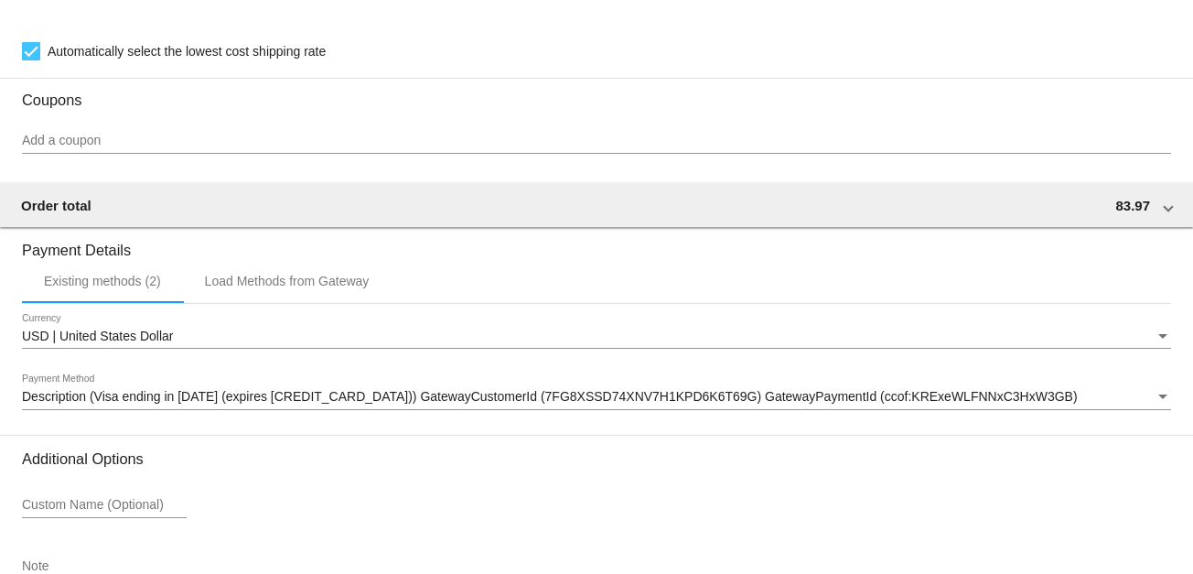
click at [678, 399] on div "Description (Visa ending in [DATE] (expires [CREDIT_CARD_DATA])) GatewayCustome…" at bounding box center [596, 392] width 1149 height 36
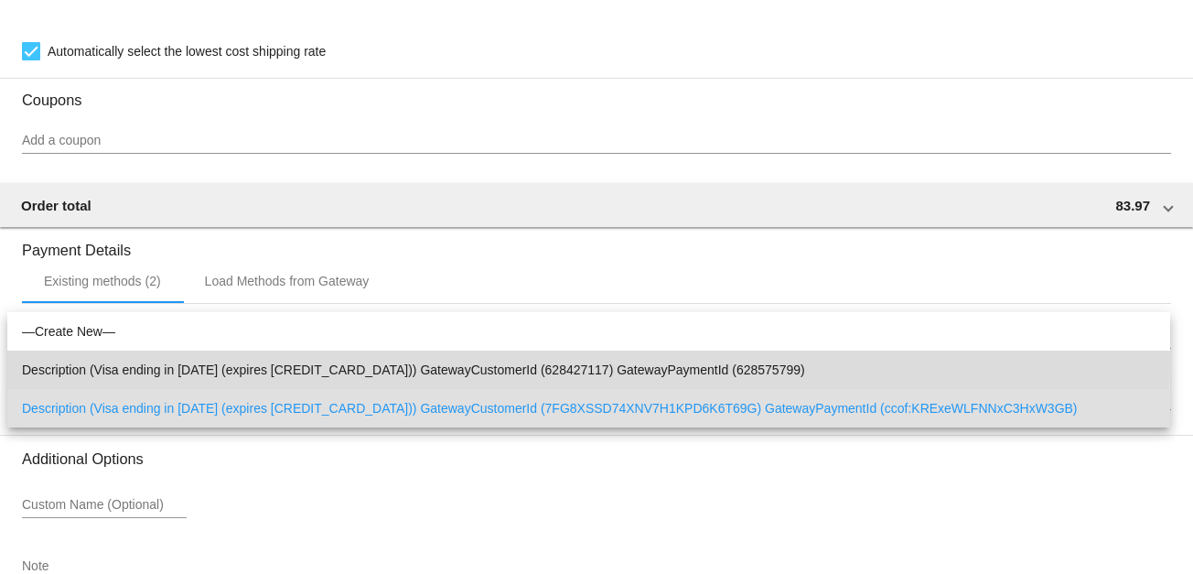
click at [255, 358] on span "Description (Visa ending in [DATE] (expires [CREDIT_CARD_DATA])) GatewayCustome…" at bounding box center [589, 369] width 1134 height 38
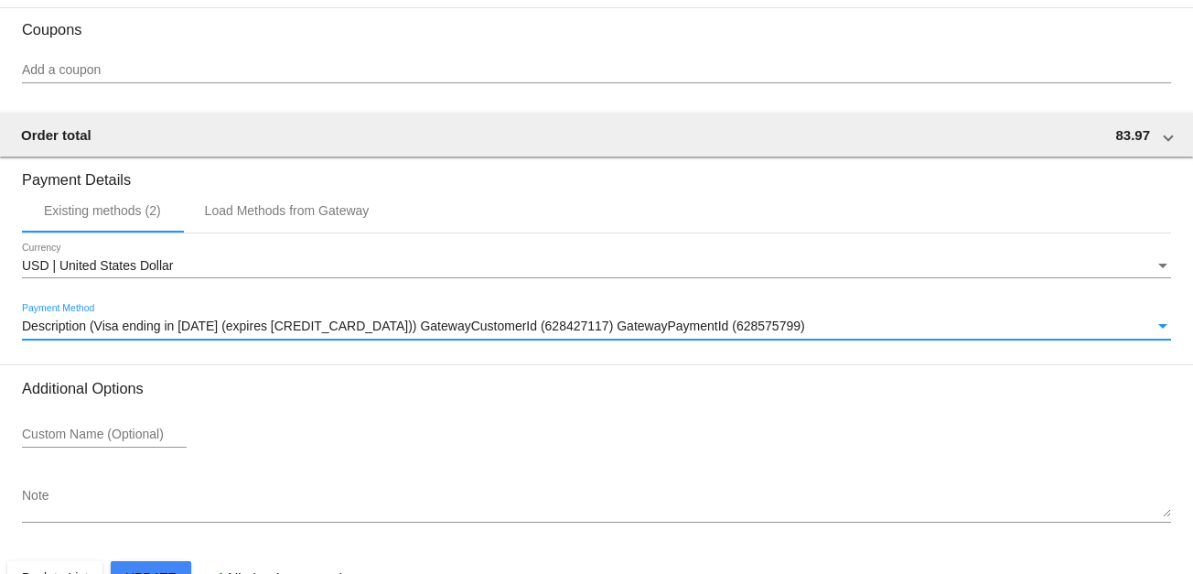
scroll to position [1657, 0]
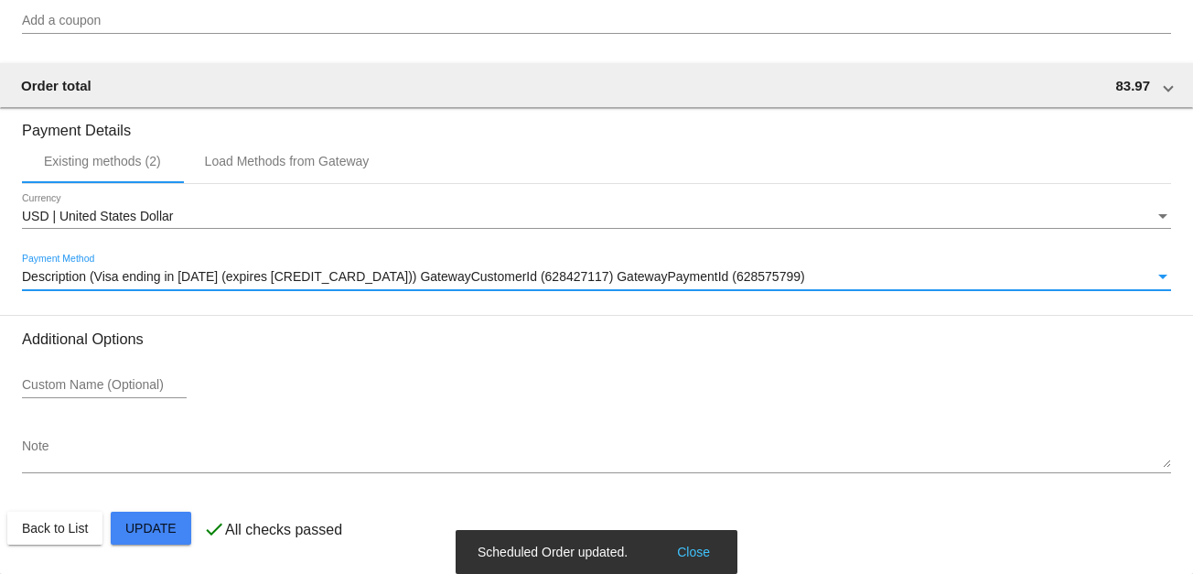
click at [690, 541] on snack-bar-container "Scheduled Order updated. Close" at bounding box center [597, 552] width 282 height 44
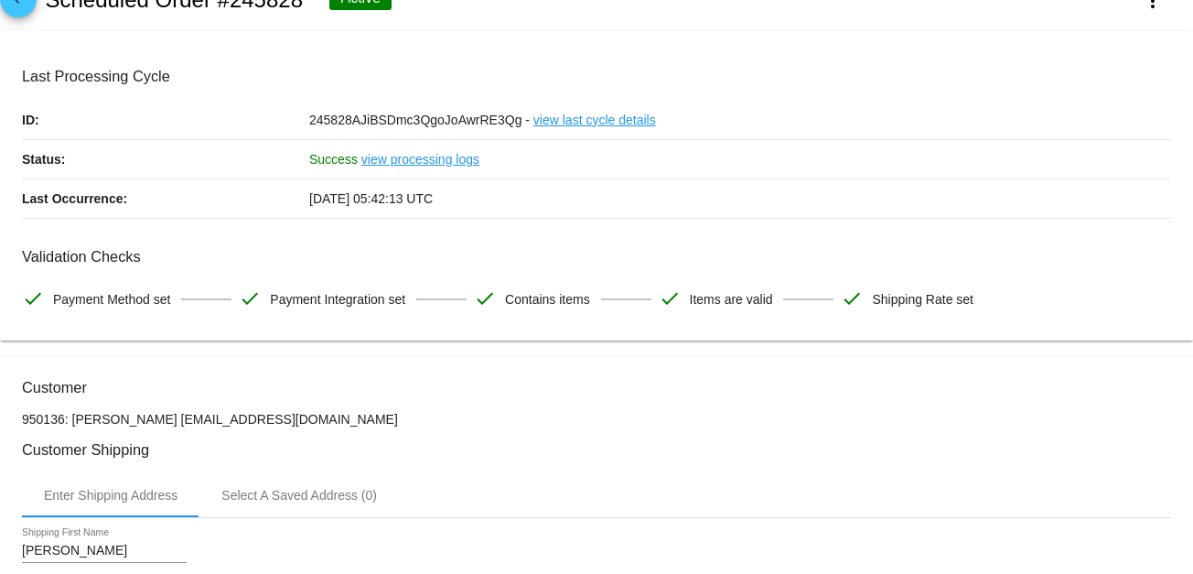
scroll to position [0, 0]
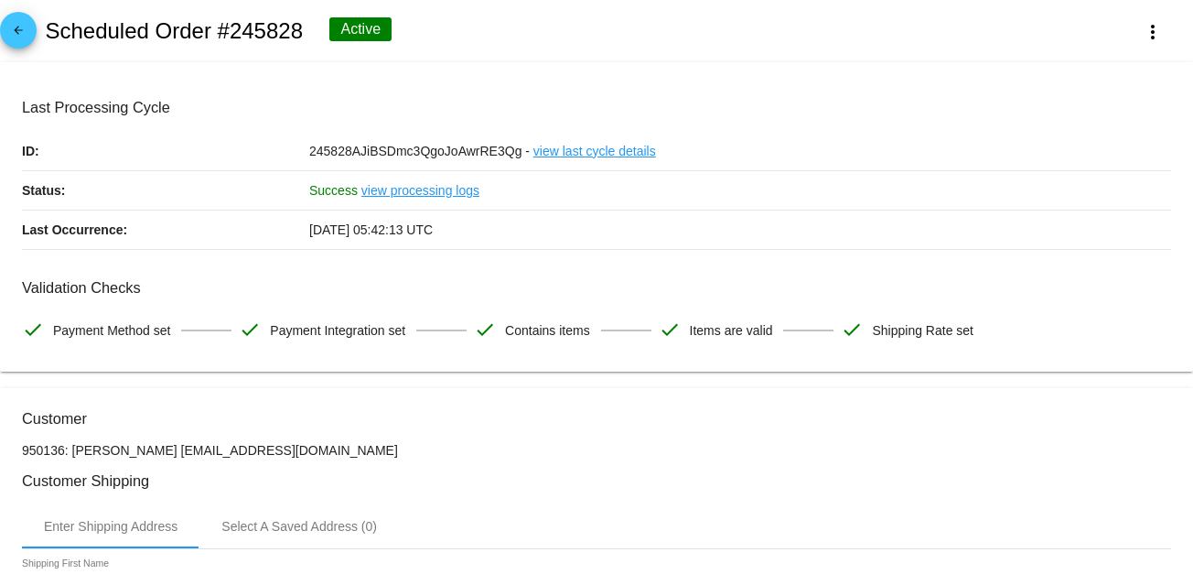
click at [33, 28] on link "arrow_back" at bounding box center [18, 30] width 37 height 37
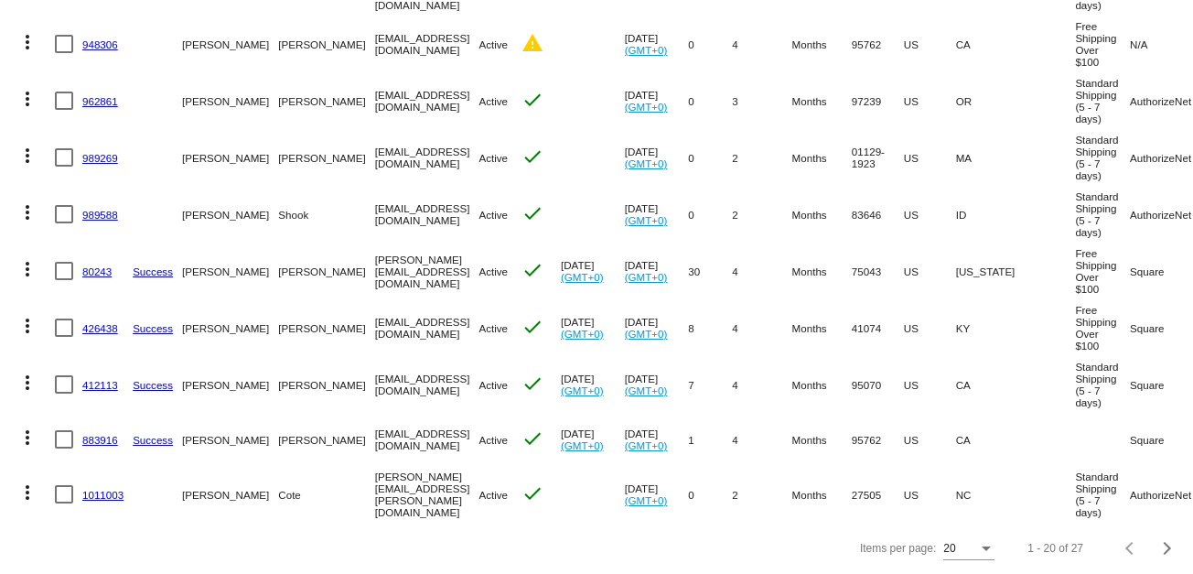
scroll to position [918, 0]
click at [26, 258] on mat-icon "more_vert" at bounding box center [27, 269] width 22 height 22
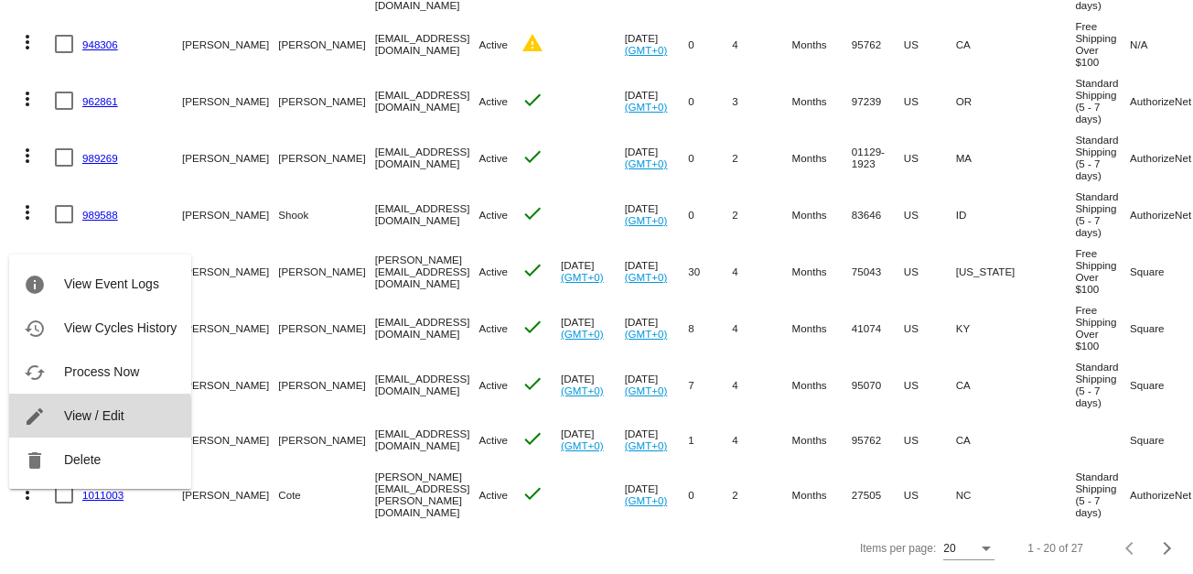
click at [84, 418] on span "View / Edit" at bounding box center [94, 415] width 60 height 15
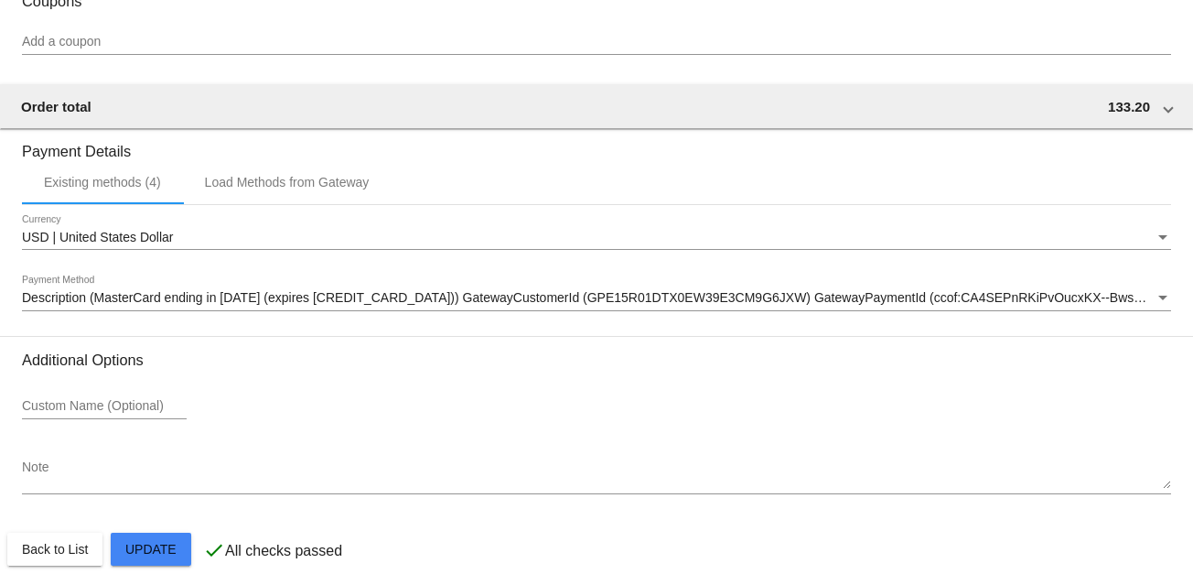
scroll to position [1626, 0]
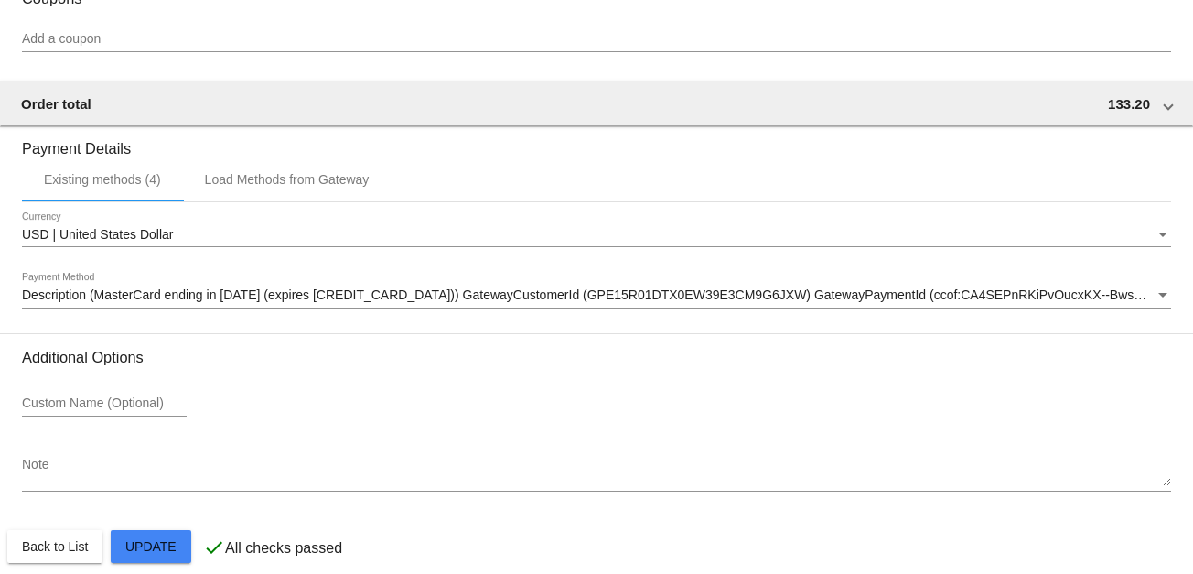
click at [571, 302] on span "Description (MasterCard ending in [DATE] (expires [CREDIT_CARD_DATA])) GatewayC…" at bounding box center [607, 294] width 1170 height 15
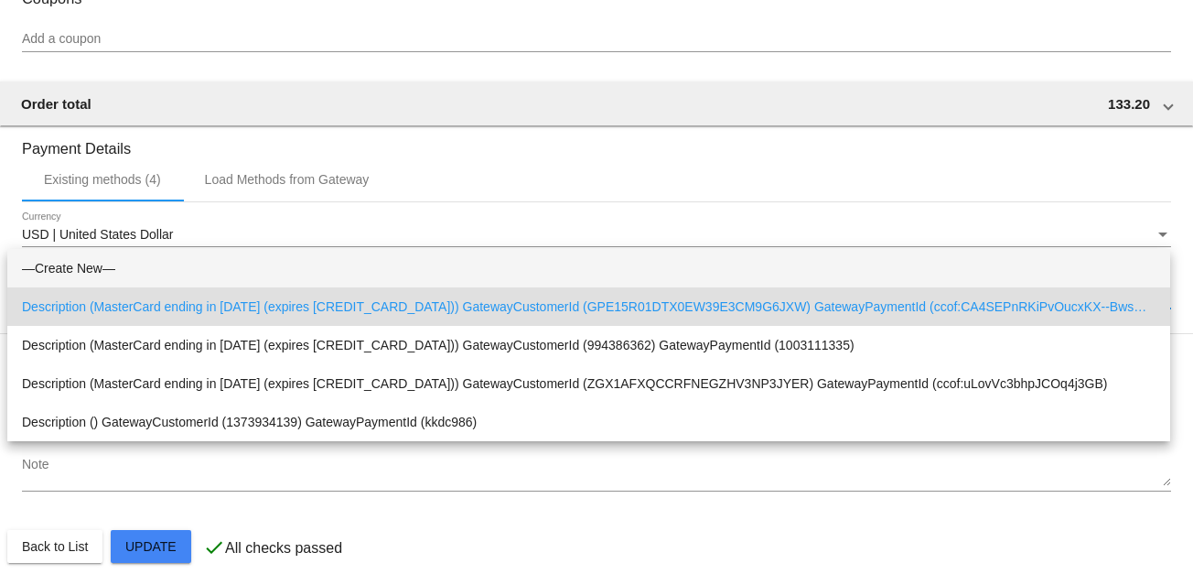
click at [102, 261] on span "—Create New—" at bounding box center [589, 268] width 1134 height 38
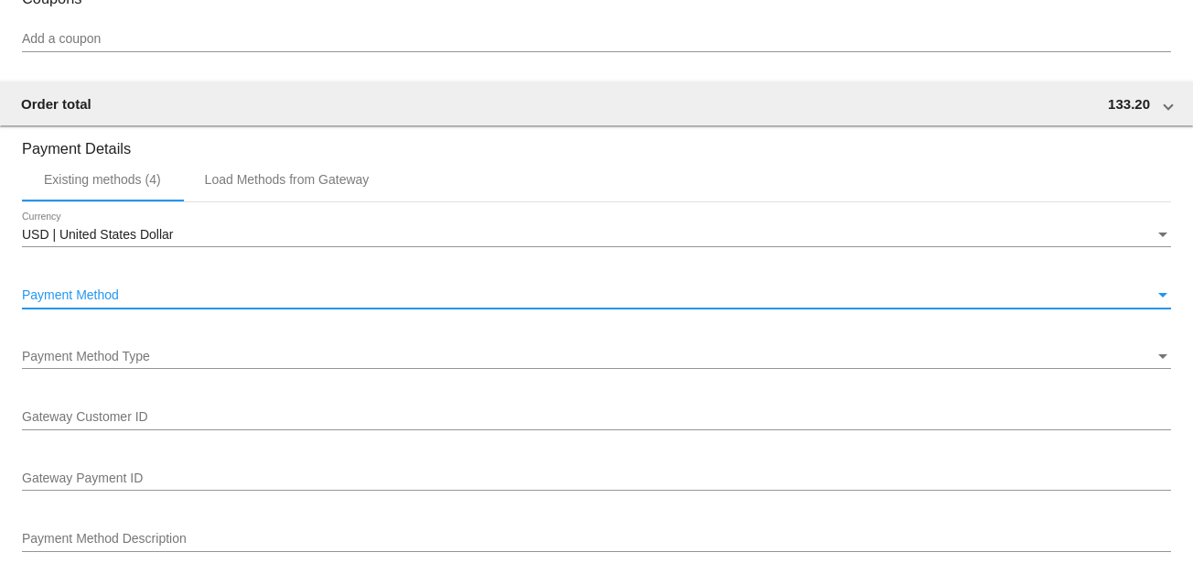
click at [1155, 303] on div "Payment Method" at bounding box center [1163, 295] width 16 height 15
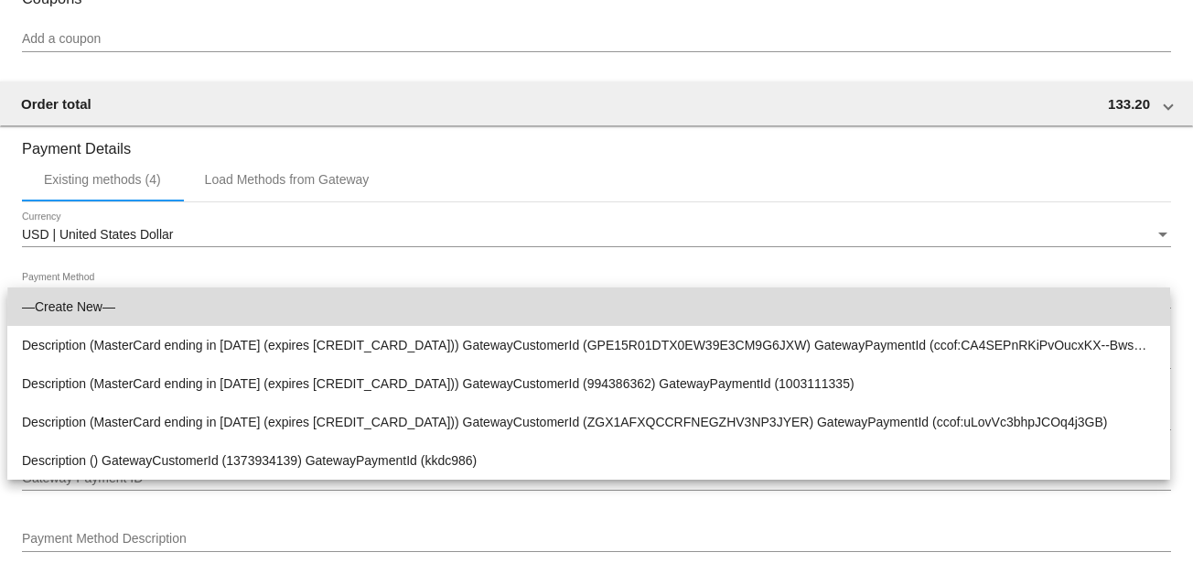
click at [732, 310] on span "—Create New—" at bounding box center [589, 306] width 1134 height 38
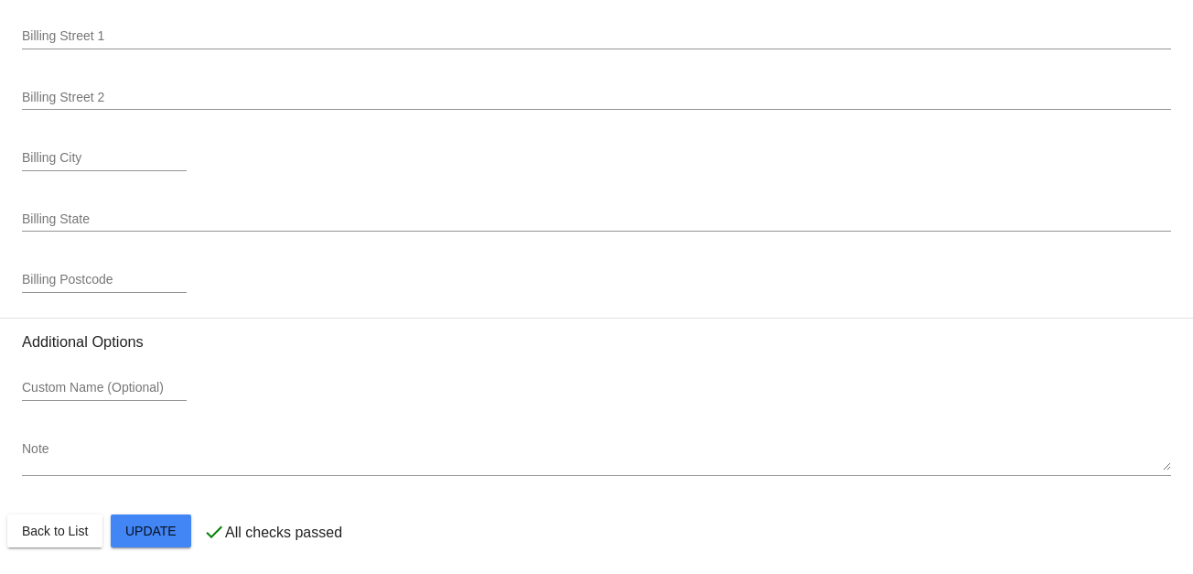
scroll to position [2388, 0]
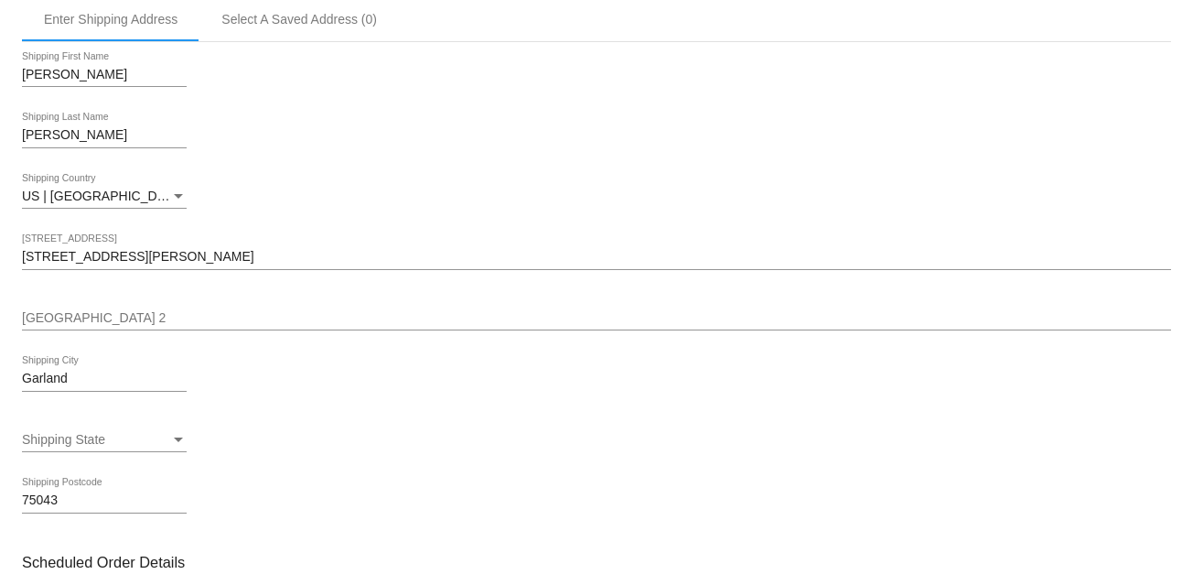
scroll to position [0, 0]
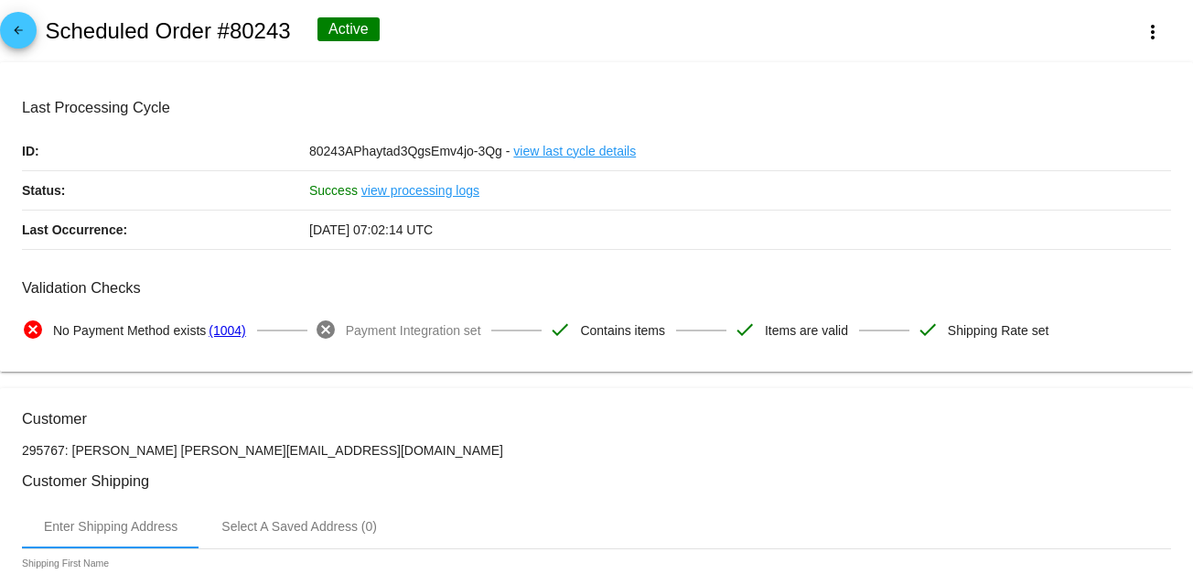
click at [11, 28] on mat-icon "arrow_back" at bounding box center [18, 35] width 22 height 22
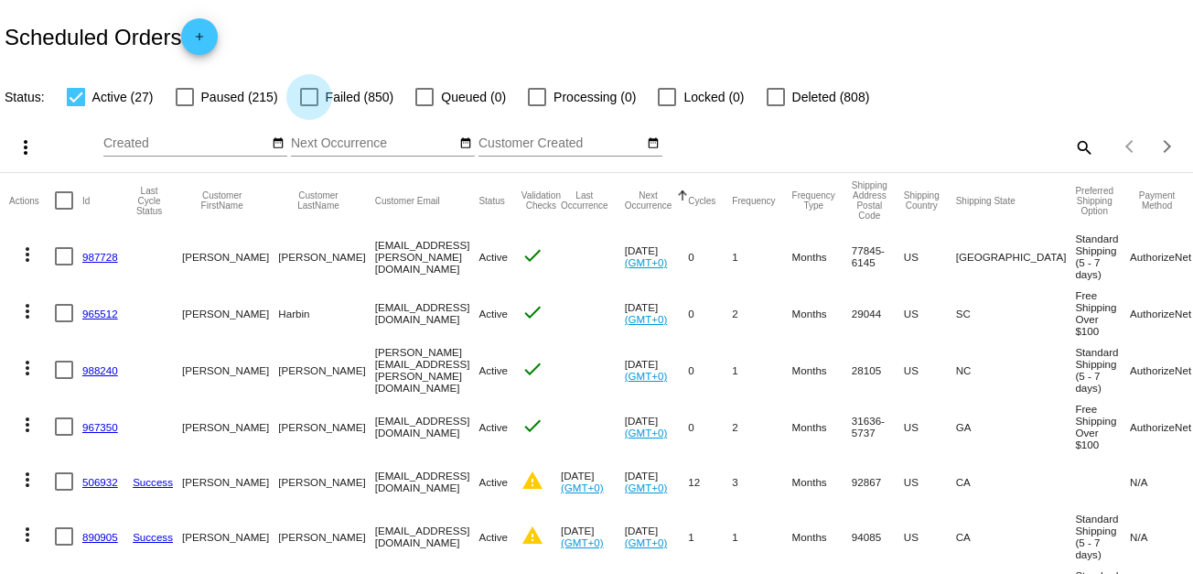
click at [312, 93] on div at bounding box center [309, 97] width 18 height 18
click at [309, 106] on input "Failed (850)" at bounding box center [308, 106] width 1 height 1
checkbox input "true"
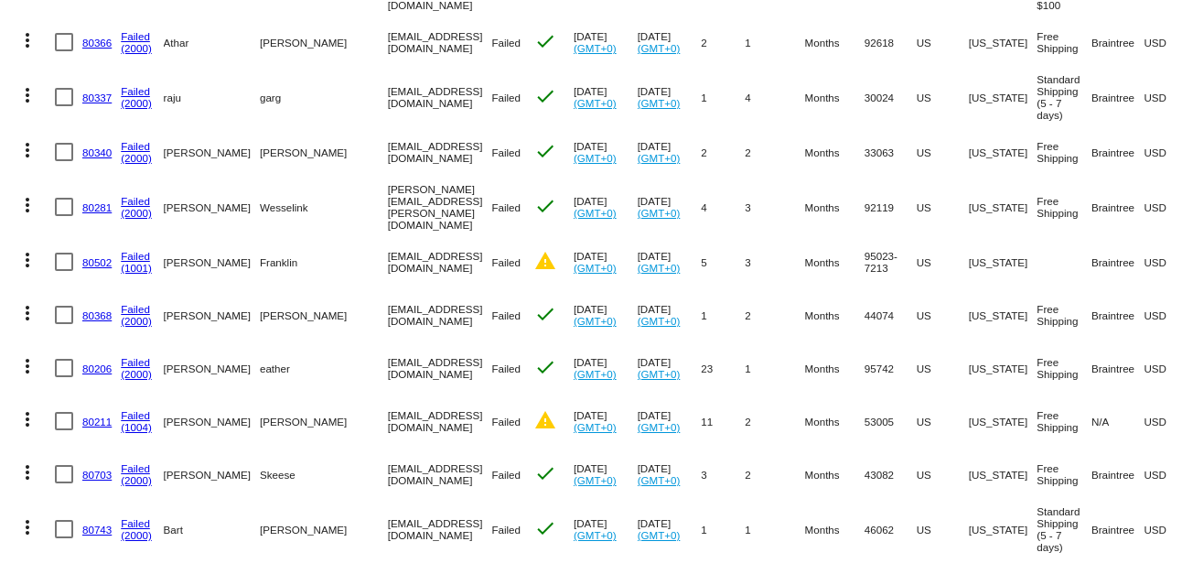
scroll to position [609, 0]
